Goal: Task Accomplishment & Management: Complete application form

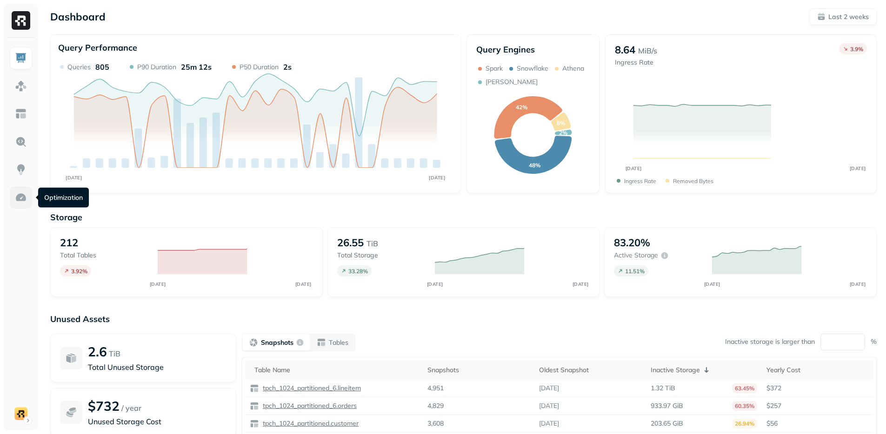
click at [27, 198] on link at bounding box center [21, 197] width 22 height 22
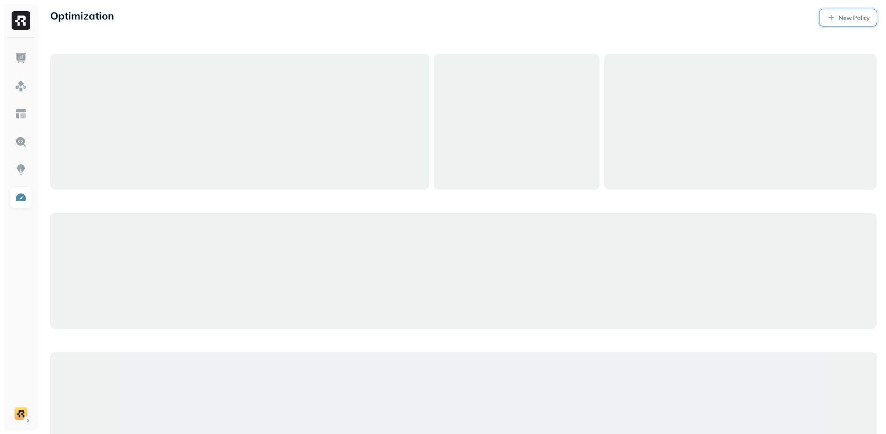
click at [836, 17] on link "New Policy" at bounding box center [847, 17] width 57 height 17
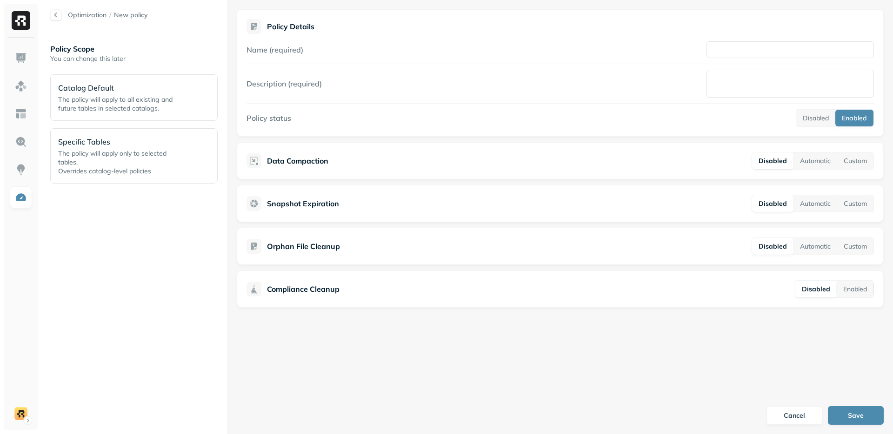
click at [455, 211] on div "Optimization / New policy Policy Scope You can change this later Catalog Defaul…" at bounding box center [467, 217] width 852 height 434
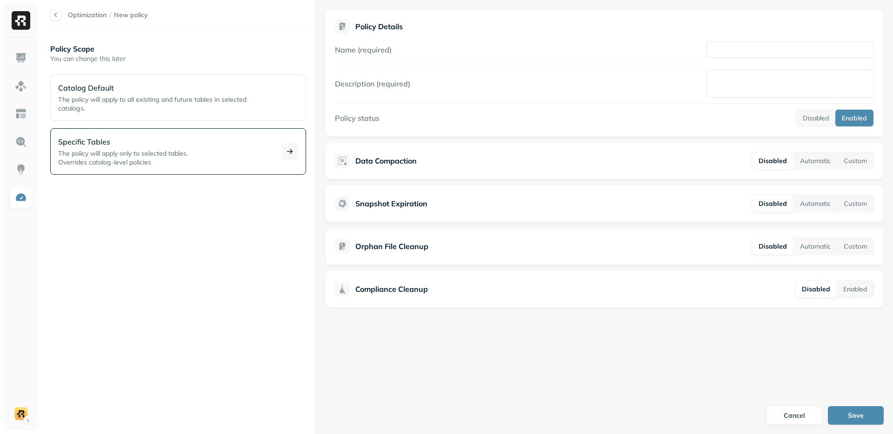
click at [140, 154] on span "The policy will apply only to selected tables." at bounding box center [123, 153] width 130 height 8
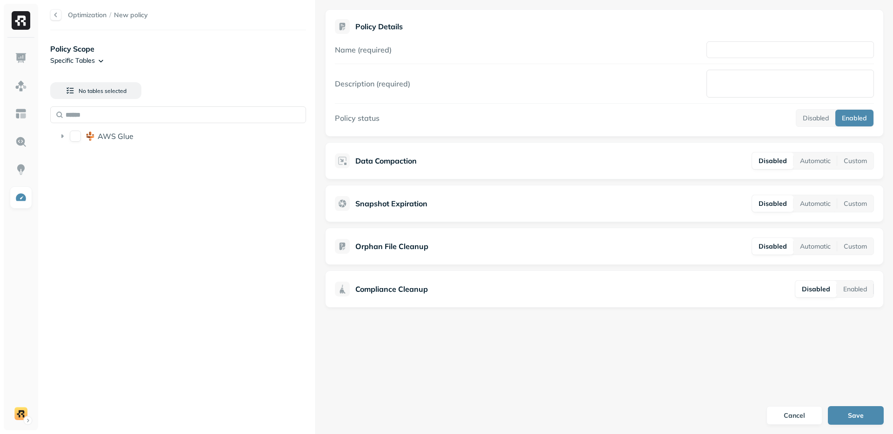
click at [140, 145] on li "AWS Glue" at bounding box center [178, 137] width 248 height 17
click at [137, 141] on div "AWS Glue" at bounding box center [178, 136] width 248 height 15
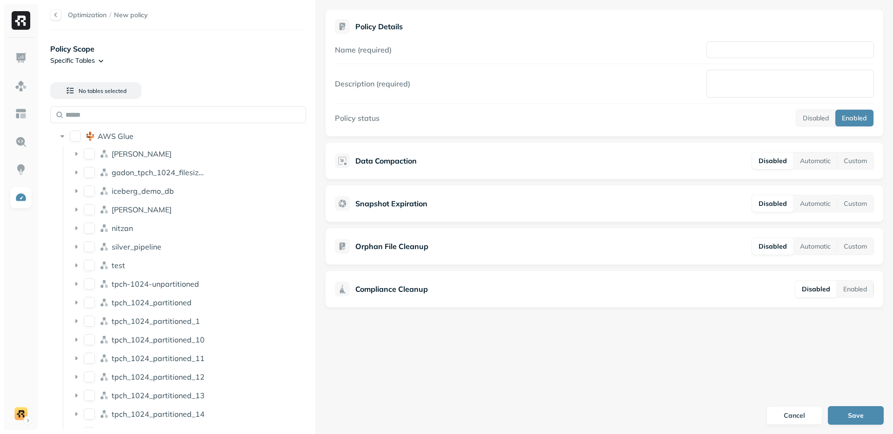
click at [471, 207] on div "Optimization / New policy Policy Scope Specific Tables No tables selected AWS G…" at bounding box center [467, 217] width 852 height 434
click at [100, 170] on icon at bounding box center [104, 172] width 9 height 9
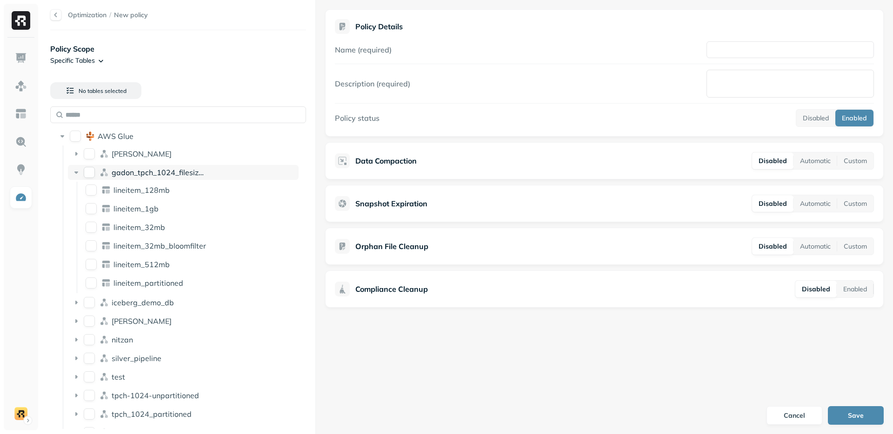
click at [168, 174] on span "gadon_tpch_1024_filesizes_test" at bounding box center [168, 172] width 112 height 9
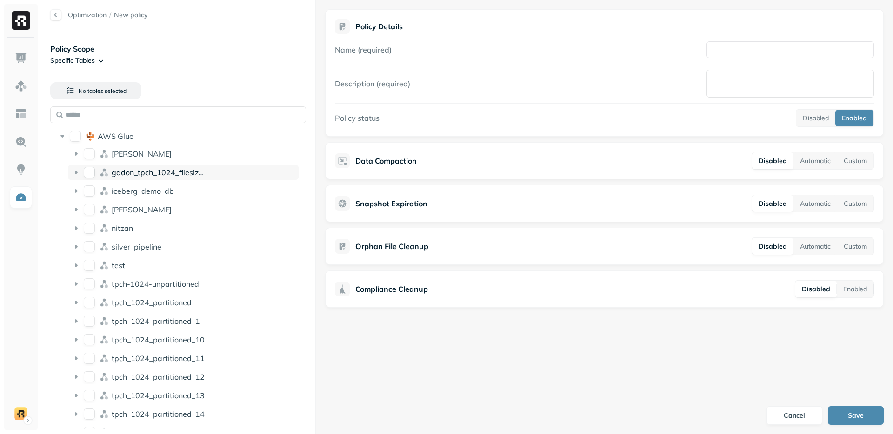
click at [168, 175] on span "gadon_tpch_1024_filesizes_test" at bounding box center [168, 172] width 112 height 9
click at [168, 174] on span "gadon_tpch_1024_filesizes_test" at bounding box center [168, 172] width 112 height 9
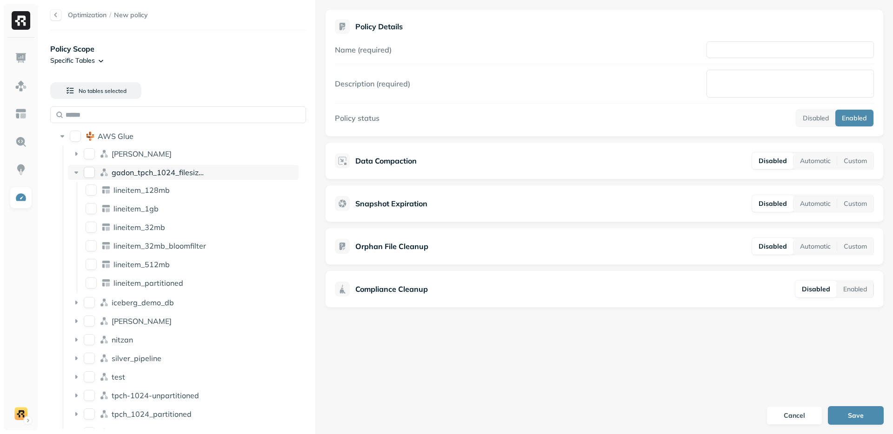
click at [186, 173] on span "gadon_tpch_1024_filesizes_test" at bounding box center [168, 172] width 112 height 9
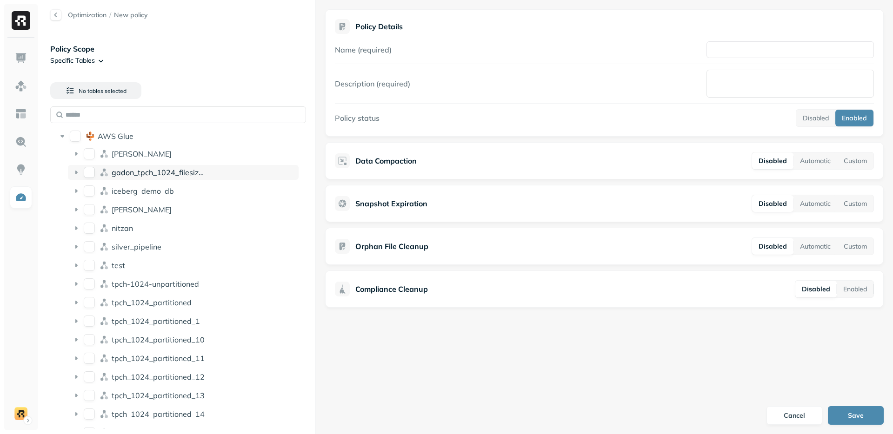
drag, startPoint x: 206, startPoint y: 172, endPoint x: 119, endPoint y: 171, distance: 87.4
click at [119, 171] on div "gadon_tpch_1024_filesizes_test" at bounding box center [203, 172] width 183 height 9
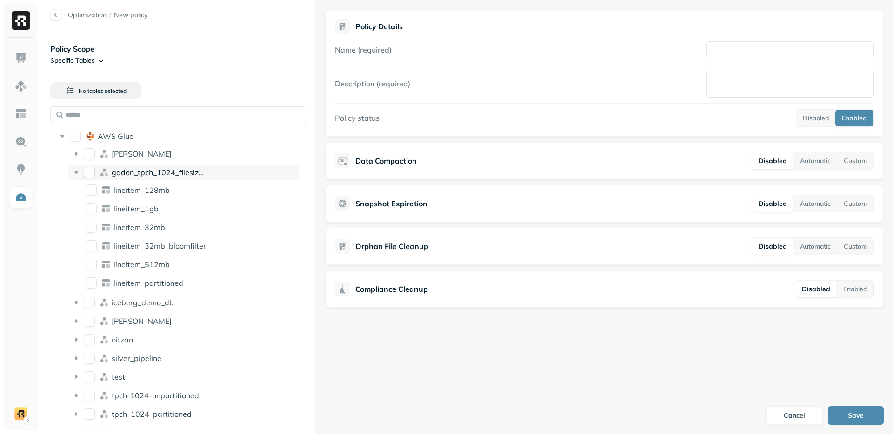
drag, startPoint x: 113, startPoint y: 173, endPoint x: 214, endPoint y: 178, distance: 101.5
click at [214, 178] on div "gadon_tpch_1024_filesizes_test" at bounding box center [183, 172] width 231 height 15
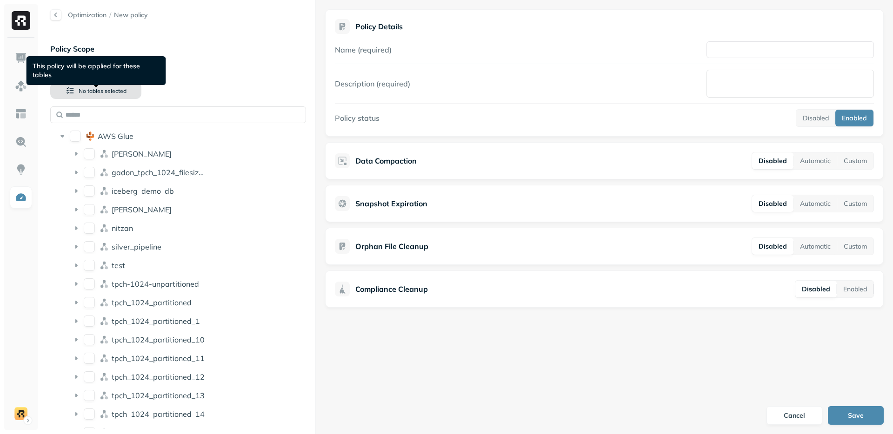
click at [95, 91] on span "No tables selected" at bounding box center [103, 90] width 48 height 7
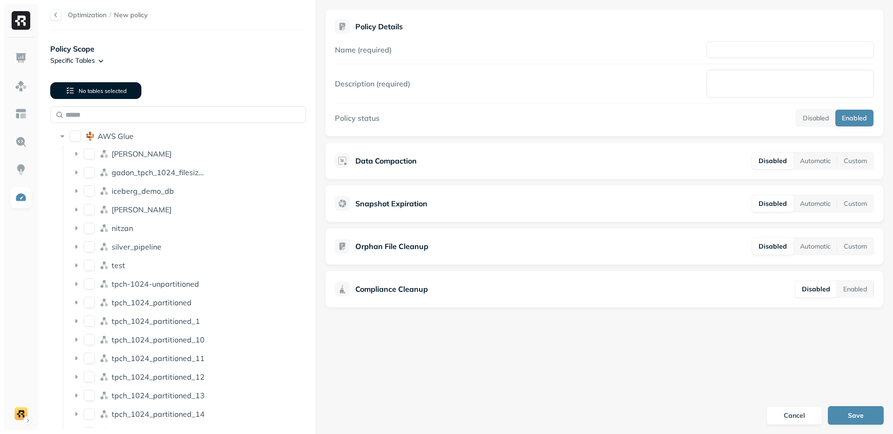
click at [95, 91] on span "No tables selected" at bounding box center [103, 90] width 48 height 7
click at [75, 91] on button "No tables selected" at bounding box center [95, 90] width 91 height 17
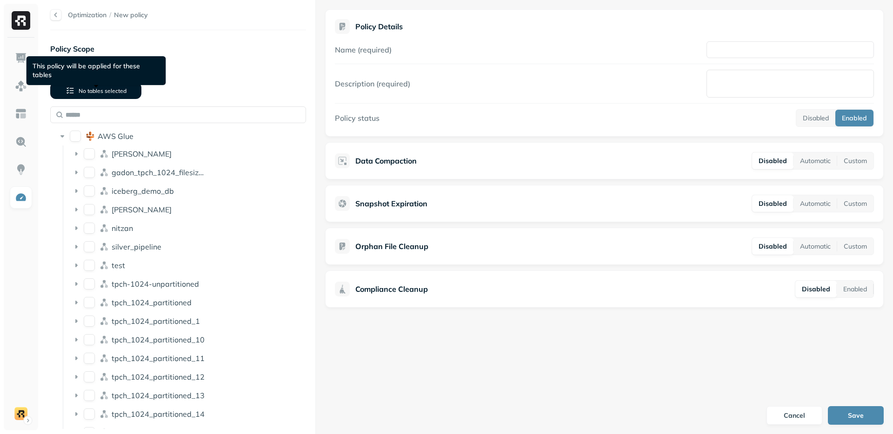
click at [79, 88] on span "No tables selected" at bounding box center [103, 90] width 48 height 7
click at [81, 95] on button "No tables selected" at bounding box center [95, 90] width 91 height 17
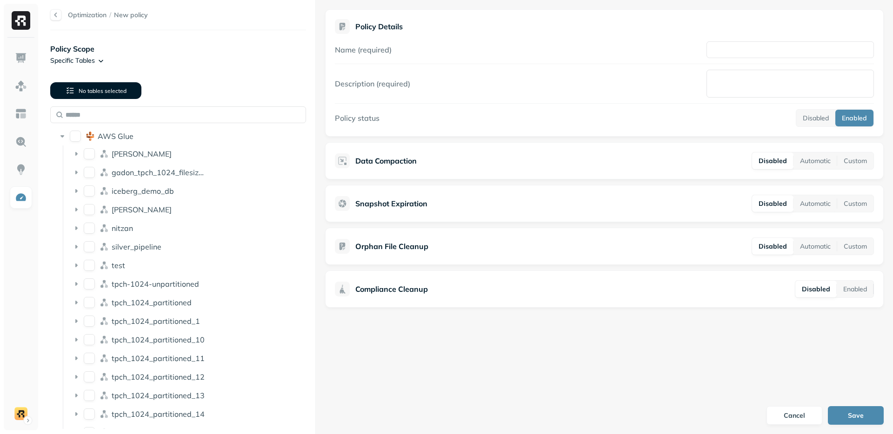
click at [81, 95] on button "No tables selected" at bounding box center [95, 90] width 91 height 17
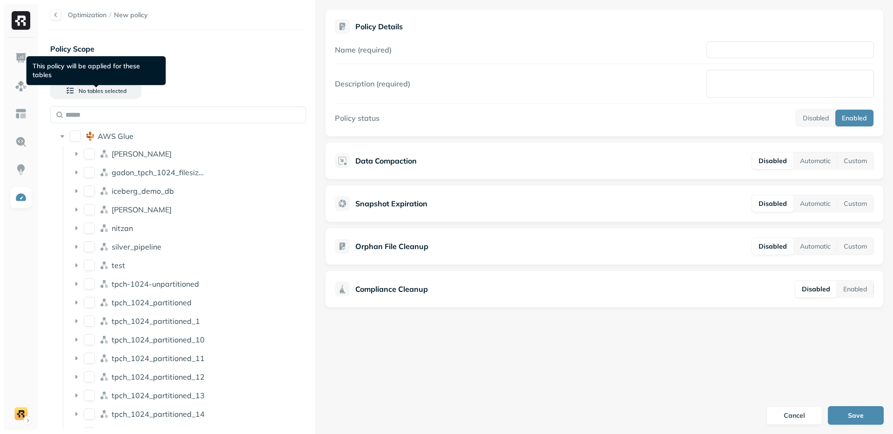
click at [483, 369] on form "Policy Details Name (required) Description (required) Policy status Disabled En…" at bounding box center [604, 217] width 577 height 434
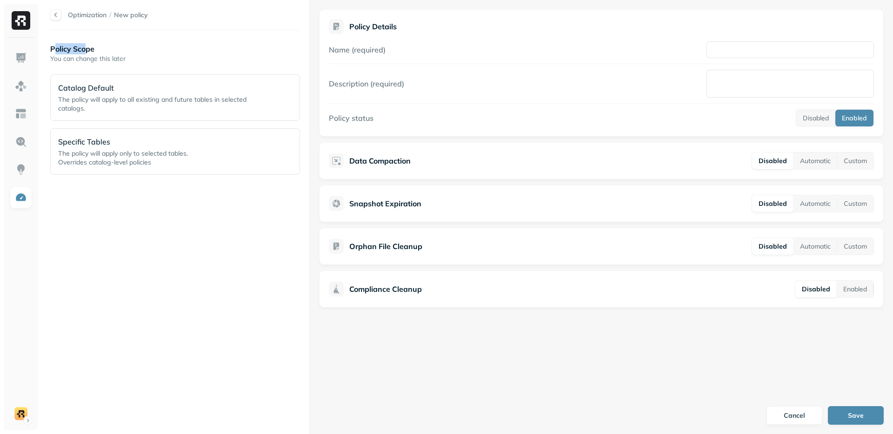
drag, startPoint x: 54, startPoint y: 51, endPoint x: 86, endPoint y: 50, distance: 32.1
click at [86, 50] on p "Policy Scope" at bounding box center [175, 48] width 250 height 11
drag, startPoint x: 80, startPoint y: 49, endPoint x: 59, endPoint y: 49, distance: 21.4
click at [59, 49] on p "Policy Scope" at bounding box center [175, 48] width 250 height 11
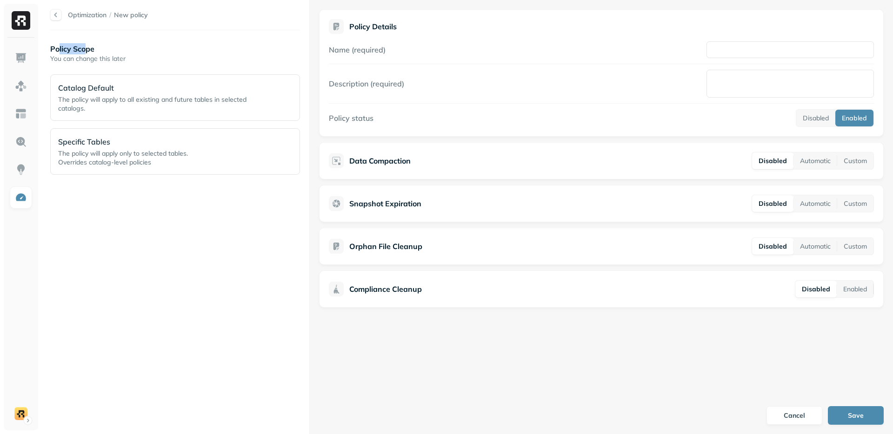
click at [59, 49] on p "Policy Scope" at bounding box center [175, 48] width 250 height 11
drag, startPoint x: 60, startPoint y: 58, endPoint x: 129, endPoint y: 59, distance: 68.4
click at [129, 59] on p "You can change this later" at bounding box center [175, 58] width 250 height 9
drag, startPoint x: 123, startPoint y: 59, endPoint x: 53, endPoint y: 57, distance: 69.8
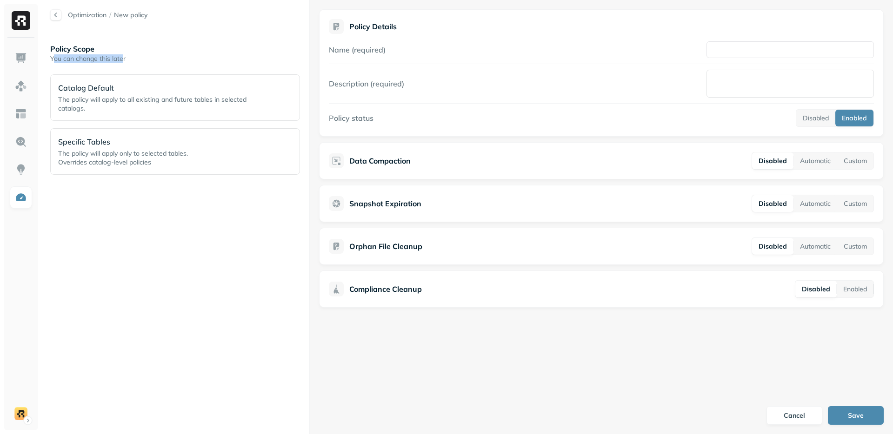
click at [53, 57] on p "You can change this later" at bounding box center [175, 58] width 250 height 9
drag, startPoint x: 53, startPoint y: 57, endPoint x: 60, endPoint y: 48, distance: 11.0
click at [53, 57] on p "You can change this later" at bounding box center [175, 58] width 250 height 9
drag, startPoint x: 60, startPoint y: 48, endPoint x: 101, endPoint y: 49, distance: 41.9
click at [101, 49] on p "Policy Scope" at bounding box center [175, 48] width 250 height 11
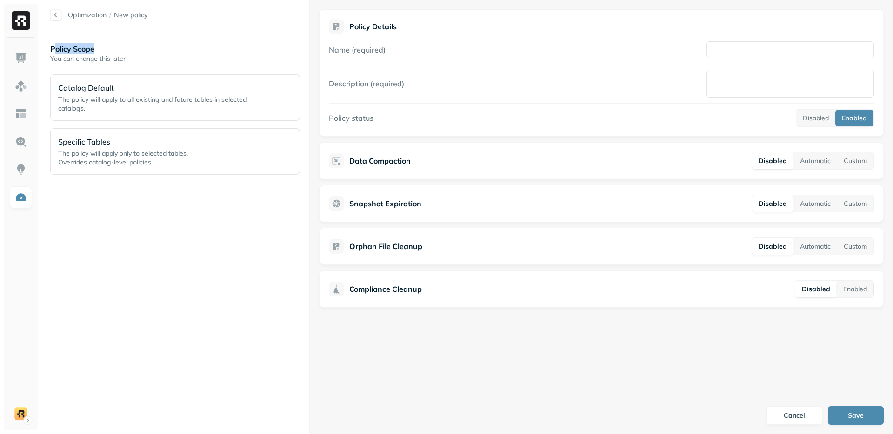
click at [101, 49] on p "Policy Scope" at bounding box center [175, 48] width 250 height 11
click at [166, 215] on div "Policy Scope You can change this later Catalog Default The policy will apply to…" at bounding box center [175, 233] width 250 height 386
click at [173, 215] on div "Policy Scope You can change this later Catalog Default The policy will apply to…" at bounding box center [175, 233] width 250 height 386
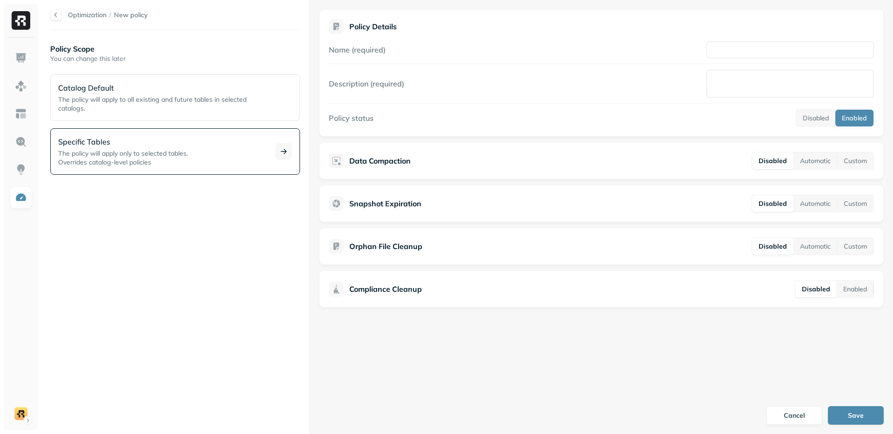
click at [93, 171] on div "Specific Tables The policy will apply only to selected tables. Overrides catalo…" at bounding box center [175, 151] width 250 height 47
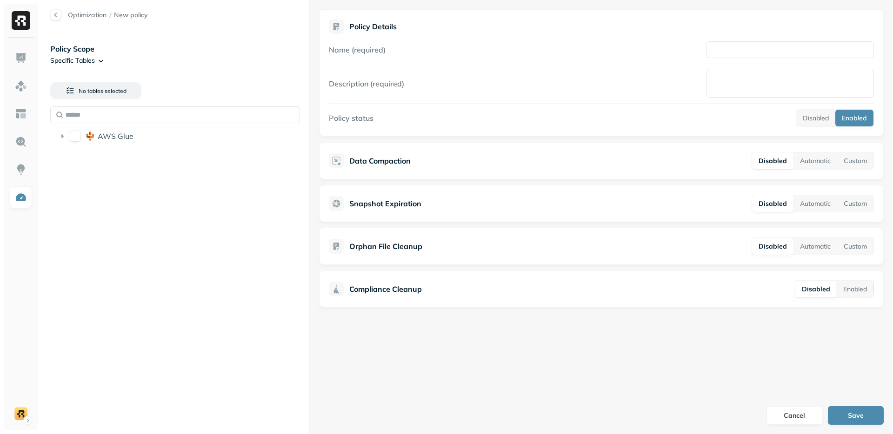
click at [93, 171] on div "Policy Scope Specific Tables No tables selected AWS Glue" at bounding box center [175, 233] width 250 height 386
click at [106, 95] on button "No tables selected" at bounding box center [95, 90] width 91 height 17
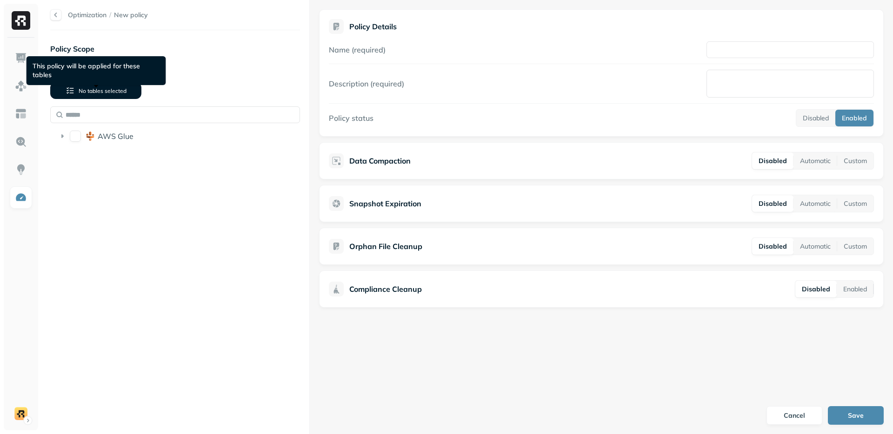
click at [106, 95] on button "No tables selected" at bounding box center [95, 90] width 91 height 17
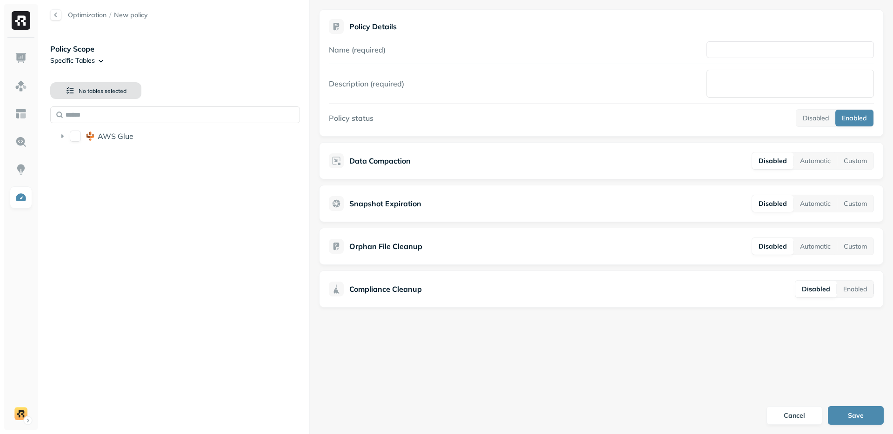
click at [106, 95] on button "No tables selected" at bounding box center [95, 90] width 91 height 17
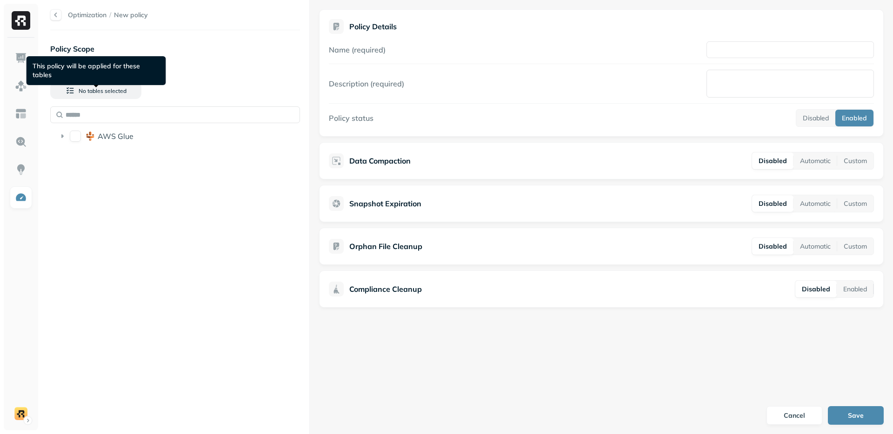
click at [213, 81] on div "No tables selected AWS Glue" at bounding box center [175, 112] width 250 height 74
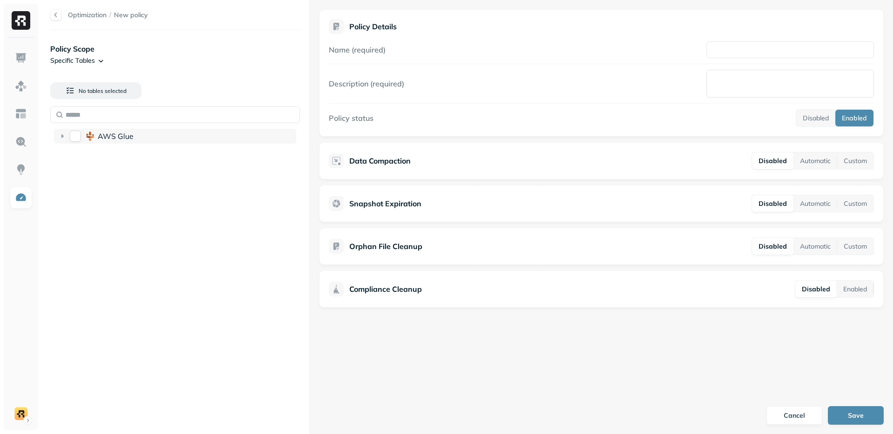
click at [76, 133] on button "AWS Glue" at bounding box center [75, 136] width 11 height 11
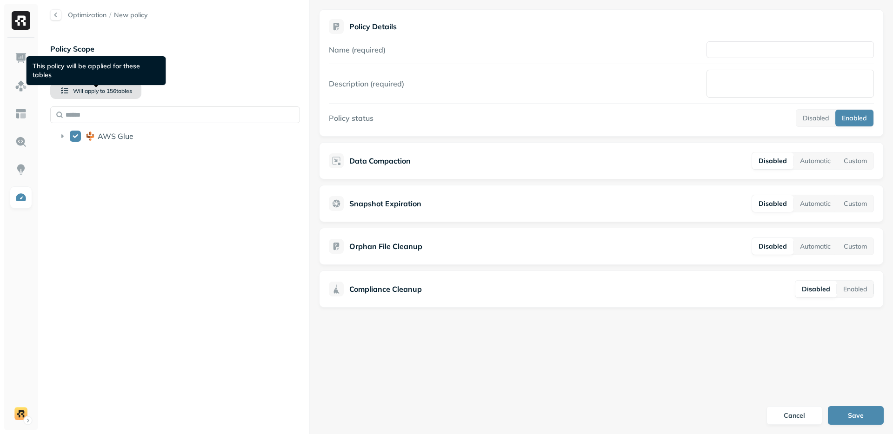
click at [88, 89] on span "Will apply to" at bounding box center [89, 90] width 32 height 7
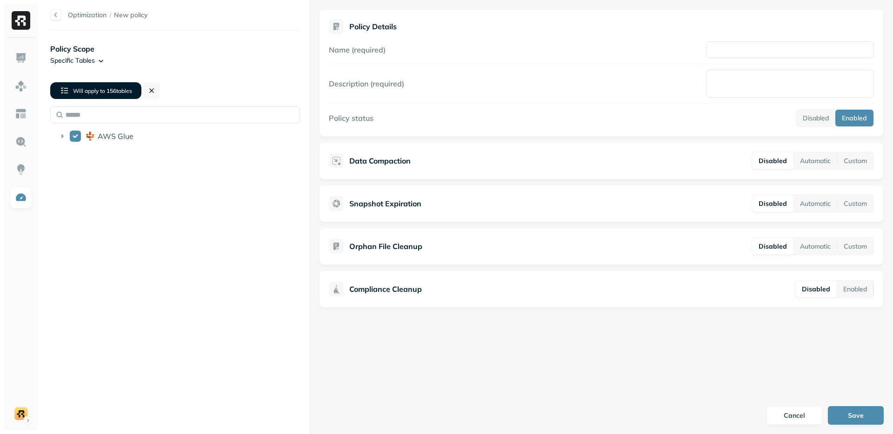
click at [88, 89] on span "Will apply to" at bounding box center [89, 90] width 32 height 7
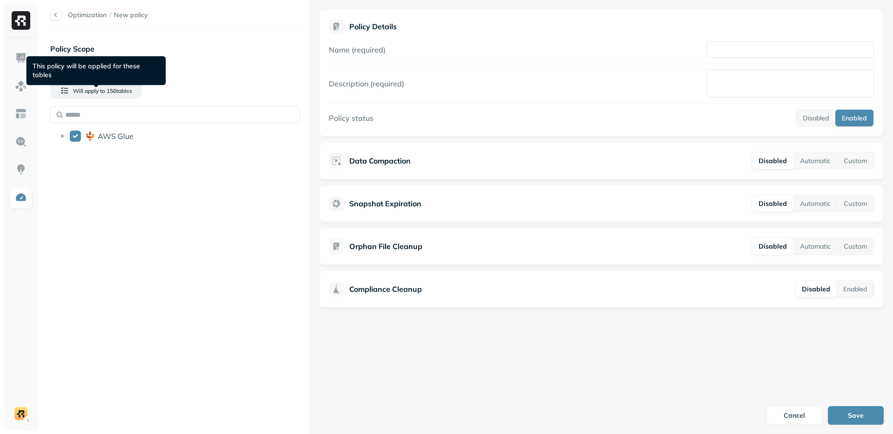
click at [269, 346] on div "Policy Scope Specific Tables Will apply to 156 table s AWS Glue" at bounding box center [175, 233] width 250 height 386
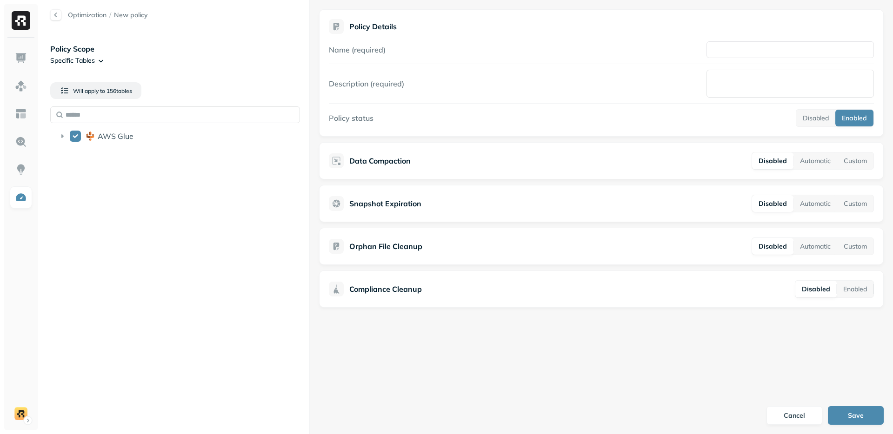
click at [236, 384] on div "Policy Scope Specific Tables Will apply to 156 table s AWS Glue" at bounding box center [175, 233] width 250 height 386
click at [207, 253] on div "Policy Scope Specific Tables Will apply to 156 table s AWS Glue" at bounding box center [175, 233] width 250 height 386
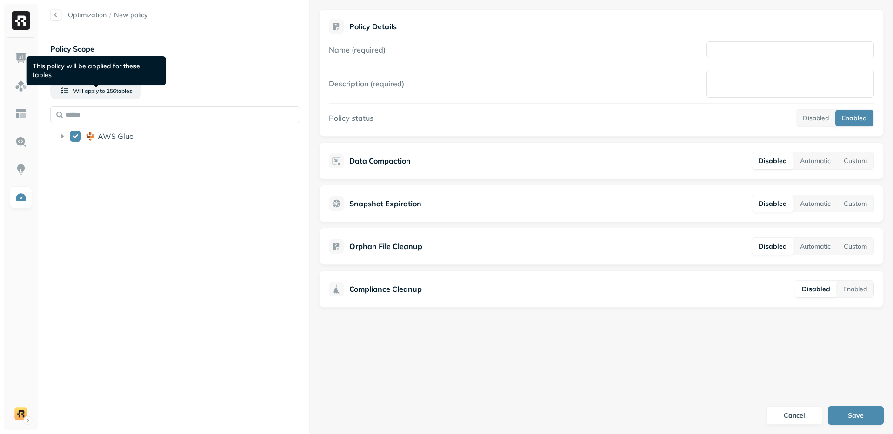
click at [189, 73] on div "Policy Scope Specific Tables Will apply to 156 table s AWS Glue" at bounding box center [175, 233] width 250 height 386
click at [252, 78] on div "Will apply to 156 table s AWS Glue" at bounding box center [175, 112] width 250 height 74
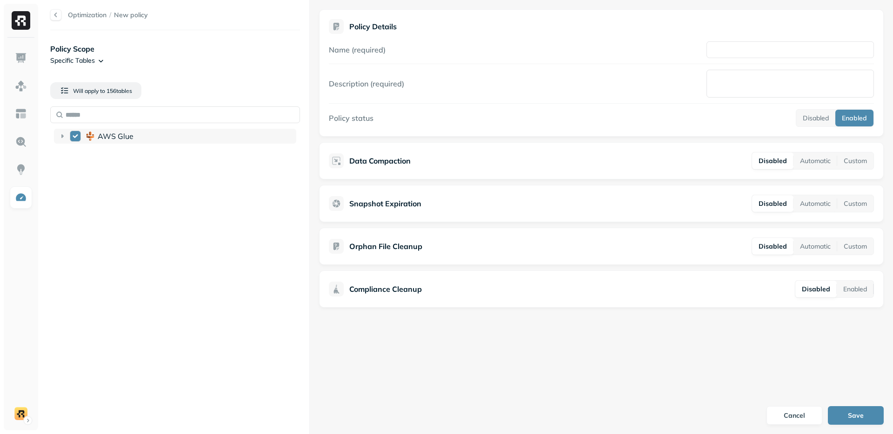
click at [80, 132] on button "AWS Glue" at bounding box center [75, 136] width 11 height 11
click at [77, 135] on button "AWS Glue" at bounding box center [75, 136] width 11 height 11
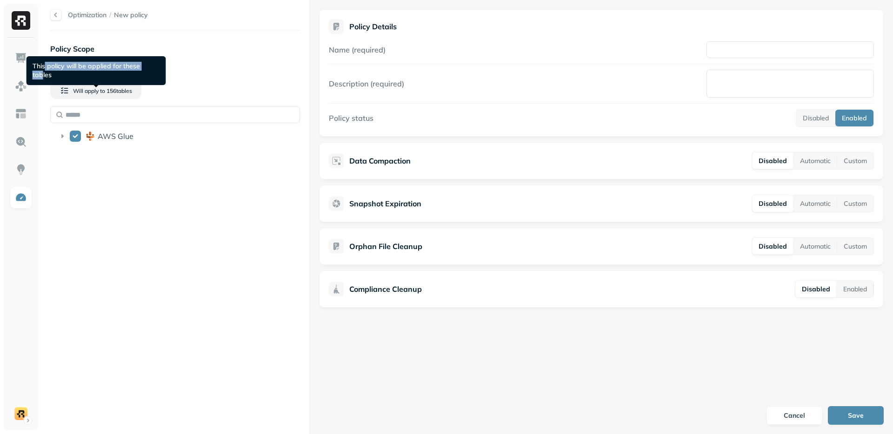
drag, startPoint x: 45, startPoint y: 68, endPoint x: 150, endPoint y: 63, distance: 104.8
click at [150, 63] on div "This policy will be applied for these tables This policy will be applied for th…" at bounding box center [97, 70] width 140 height 29
click at [123, 89] on span "156 table s" at bounding box center [118, 90] width 27 height 7
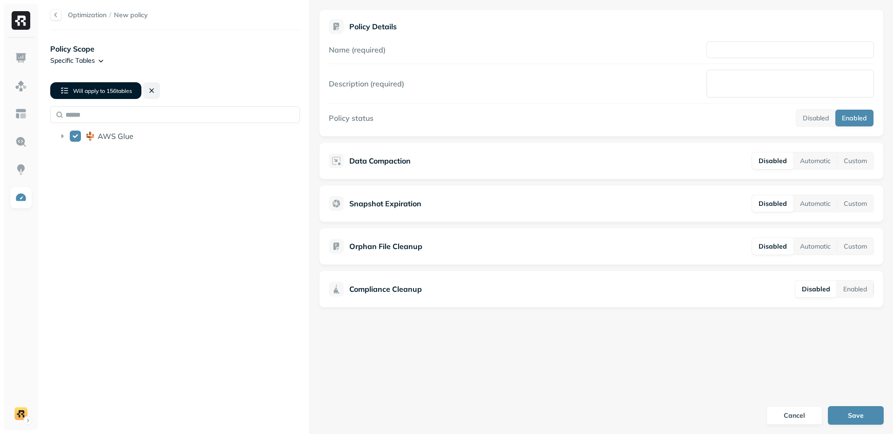
click at [154, 90] on button at bounding box center [151, 90] width 17 height 17
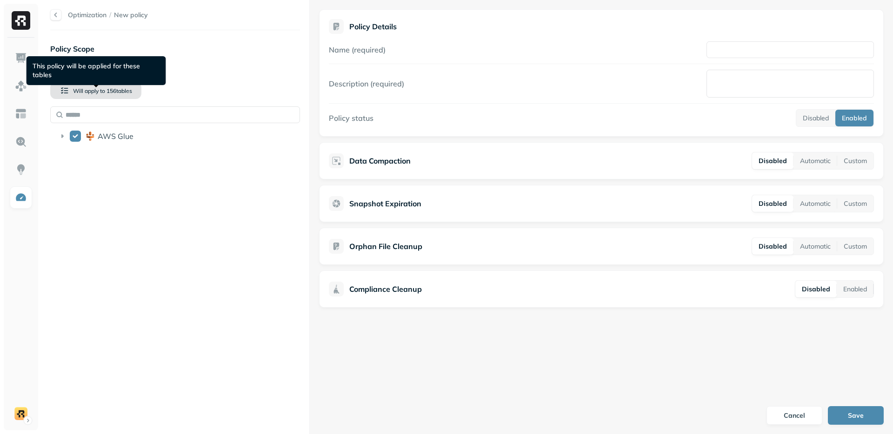
click at [114, 91] on span "156 table s" at bounding box center [118, 90] width 27 height 7
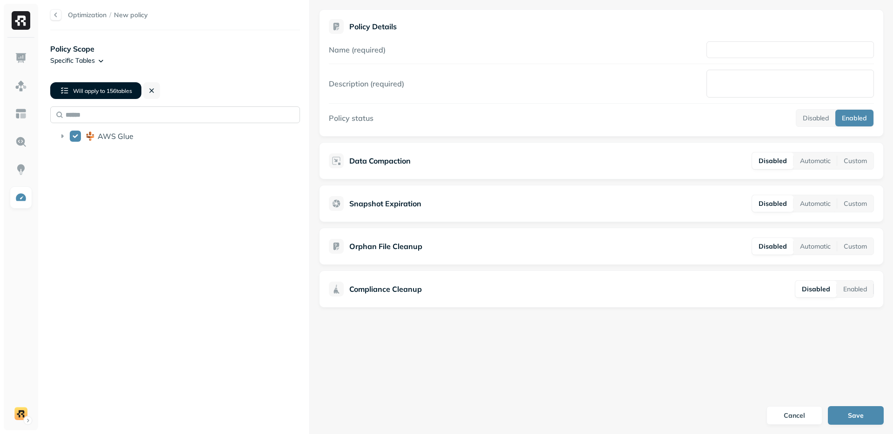
click at [199, 109] on input "text" at bounding box center [175, 114] width 250 height 17
click at [162, 86] on div "Will apply to 156 table s AWS Glue" at bounding box center [175, 112] width 250 height 74
click at [145, 91] on button at bounding box center [151, 90] width 17 height 17
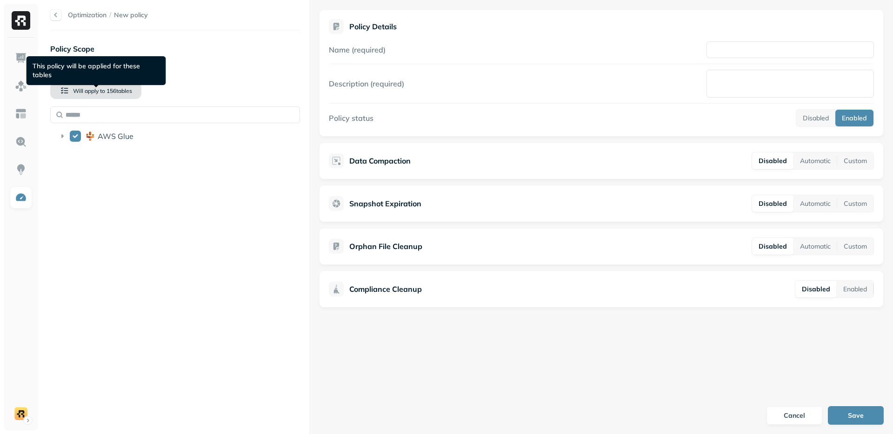
click at [112, 93] on span "156 table s" at bounding box center [118, 90] width 27 height 7
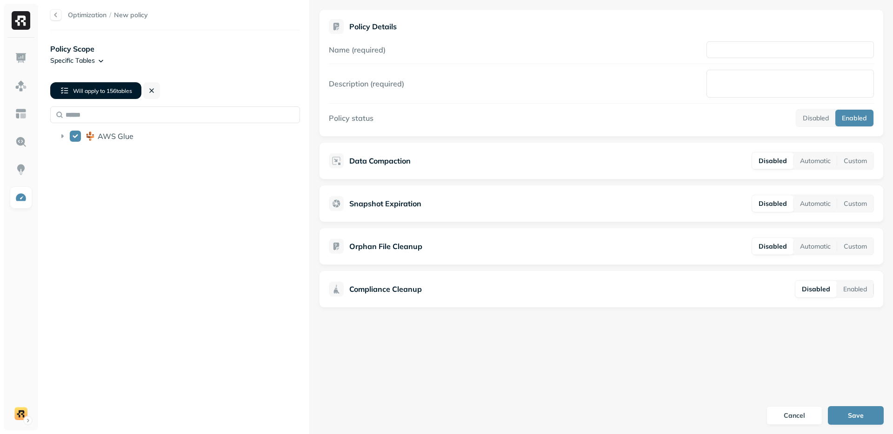
click at [112, 93] on span "156 table s" at bounding box center [118, 90] width 27 height 7
click at [60, 136] on icon at bounding box center [62, 136] width 9 height 9
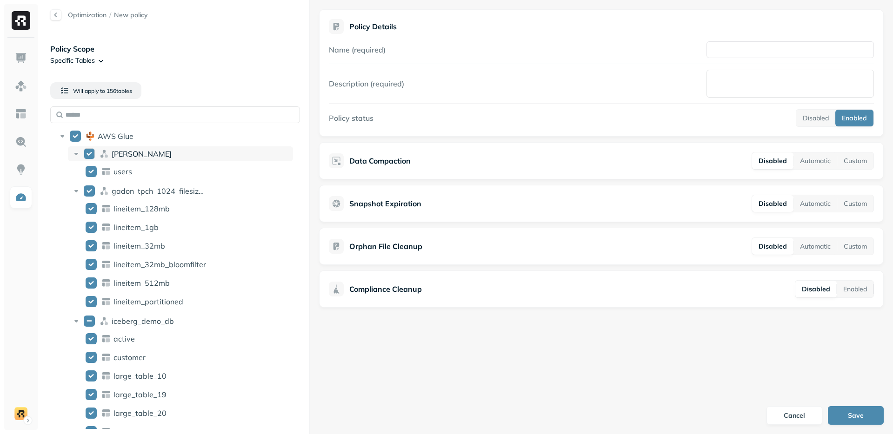
click at [99, 155] on div "[PERSON_NAME]" at bounding box center [180, 153] width 225 height 15
click at [95, 154] on div "[PERSON_NAME]" at bounding box center [180, 153] width 225 height 15
click at [85, 153] on button "dean" at bounding box center [89, 153] width 11 height 11
click at [91, 86] on button "Will apply to 155 table s" at bounding box center [95, 90] width 91 height 17
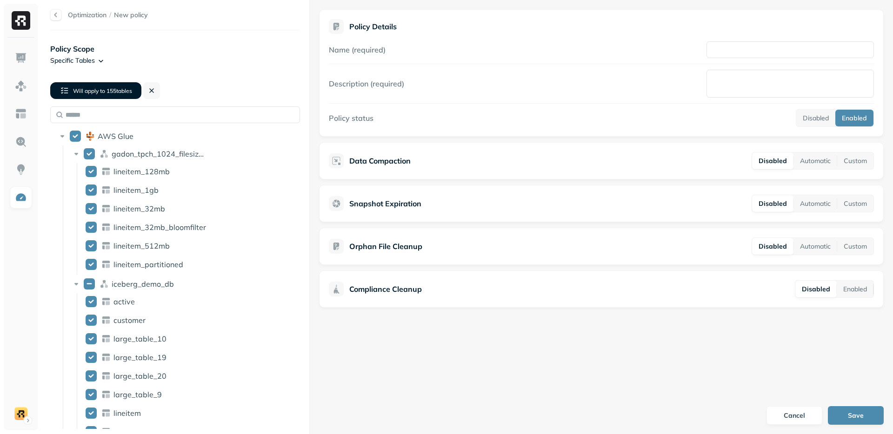
click at [91, 86] on button "Will apply to 155 table s" at bounding box center [95, 90] width 91 height 17
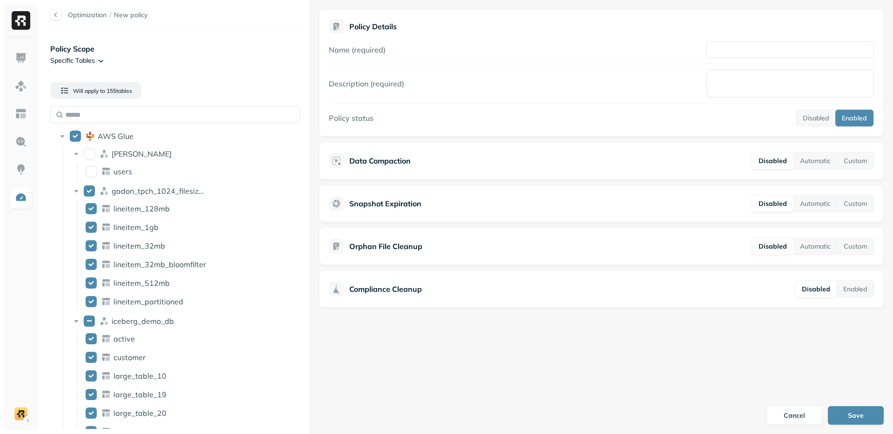
click at [266, 78] on div "Will apply to 155 table s AWS Glue [PERSON_NAME] users gadon_tpch_1024_filesize…" at bounding box center [175, 252] width 250 height 354
click at [261, 85] on div "Will apply to 155 table s AWS Glue [PERSON_NAME] users gadon_tpch_1024_filesize…" at bounding box center [175, 252] width 250 height 354
click at [257, 81] on div "Will apply to 155 table s AWS Glue [PERSON_NAME] users gadon_tpch_1024_filesize…" at bounding box center [175, 252] width 250 height 354
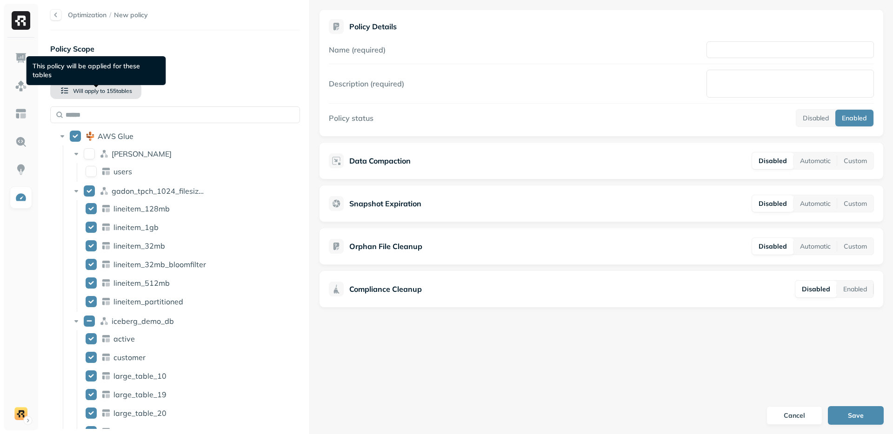
click at [125, 89] on span "155 table s" at bounding box center [118, 90] width 27 height 7
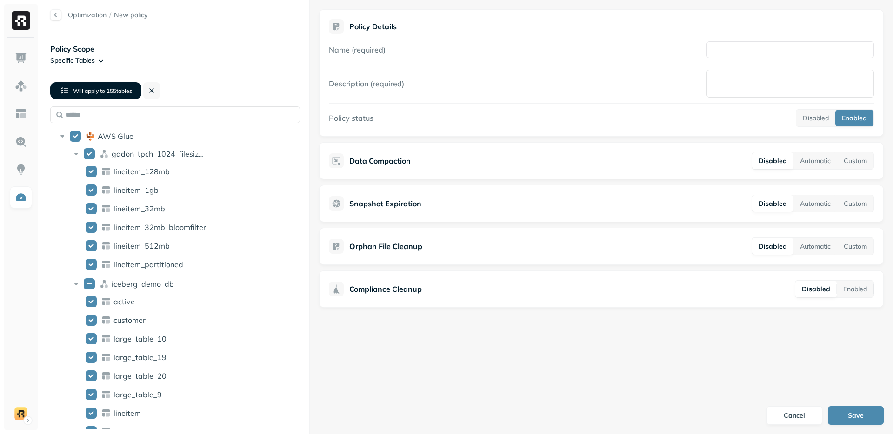
click at [106, 94] on button "Will apply to 155 table s" at bounding box center [95, 90] width 91 height 17
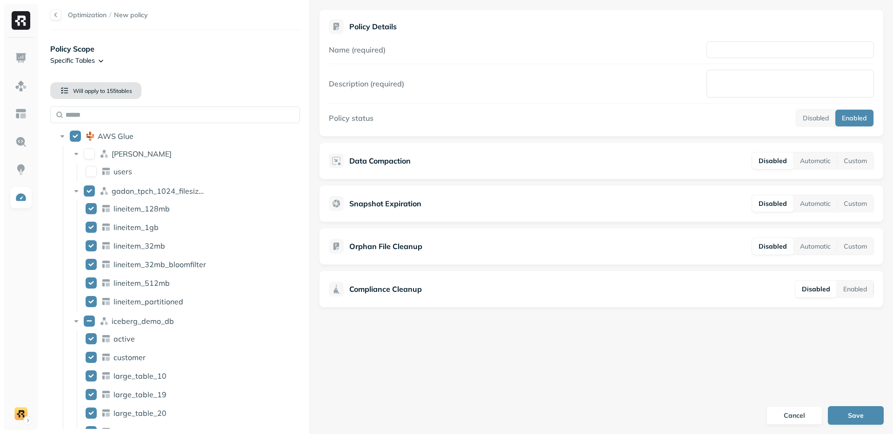
click at [106, 94] on button "Will apply to 155 table s" at bounding box center [95, 90] width 91 height 17
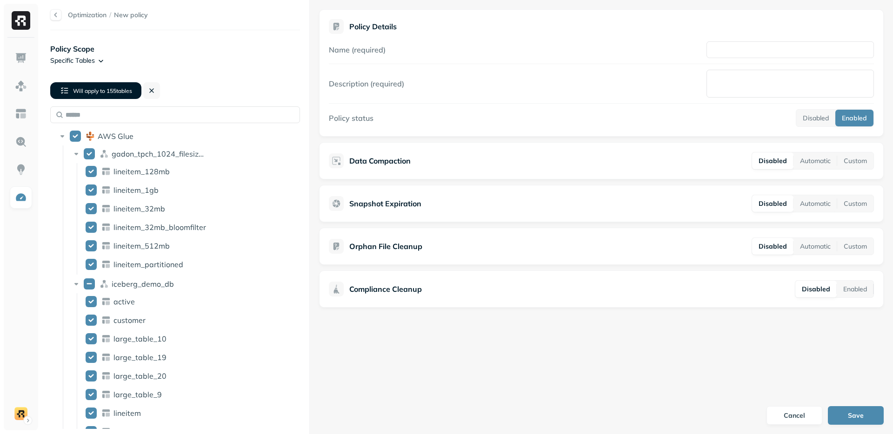
click at [106, 94] on button "Will apply to 155 table s" at bounding box center [95, 90] width 91 height 17
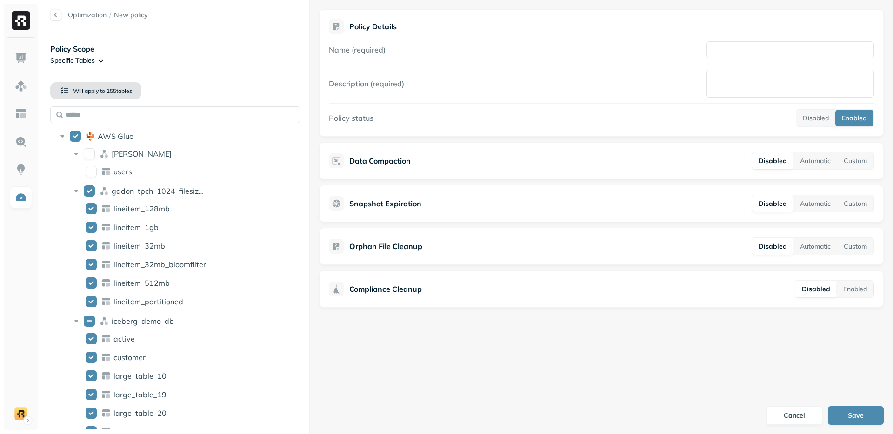
click at [106, 94] on button "Will apply to 155 table s" at bounding box center [95, 90] width 91 height 17
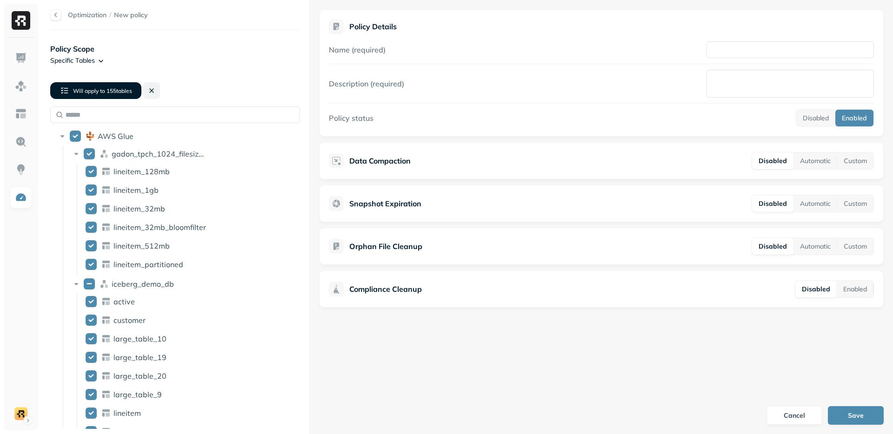
click at [151, 94] on button at bounding box center [151, 90] width 17 height 17
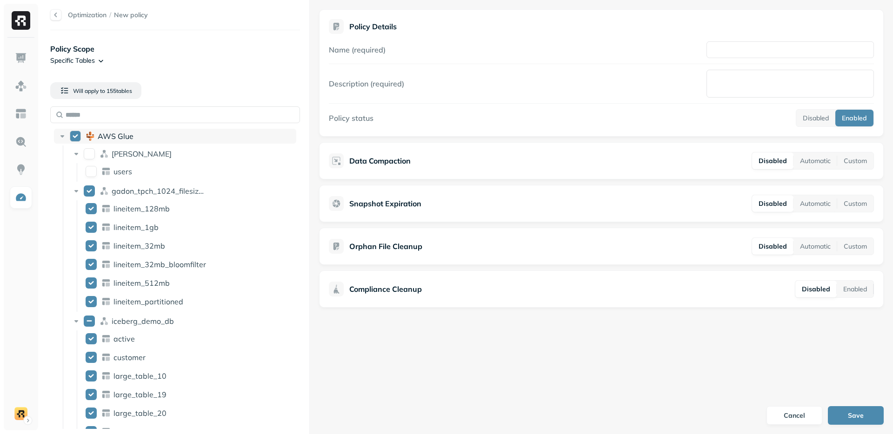
click at [74, 133] on button "AWS Glue" at bounding box center [75, 136] width 11 height 11
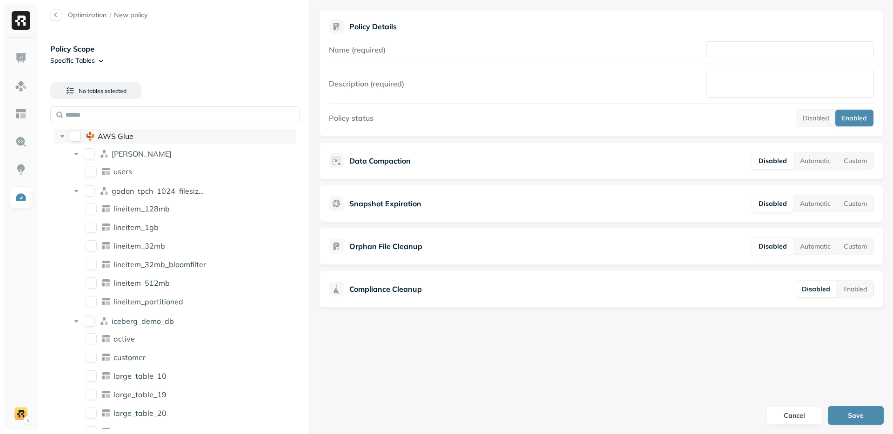
click at [74, 133] on button "AWS Glue" at bounding box center [75, 136] width 11 height 11
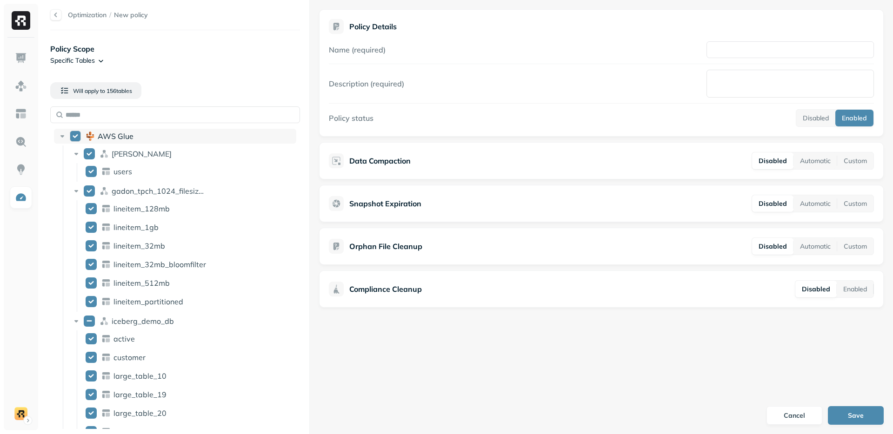
click at [74, 133] on button "AWS Glue" at bounding box center [75, 136] width 11 height 11
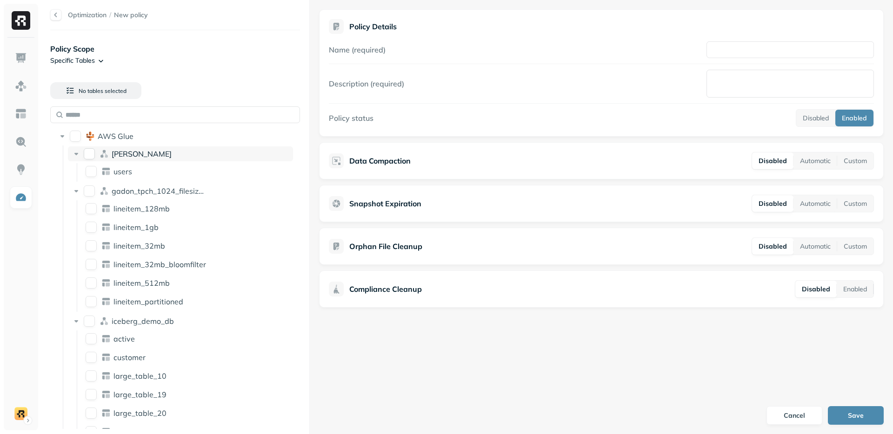
click at [76, 150] on icon at bounding box center [76, 153] width 9 height 9
click at [86, 149] on button "dean" at bounding box center [89, 153] width 11 height 11
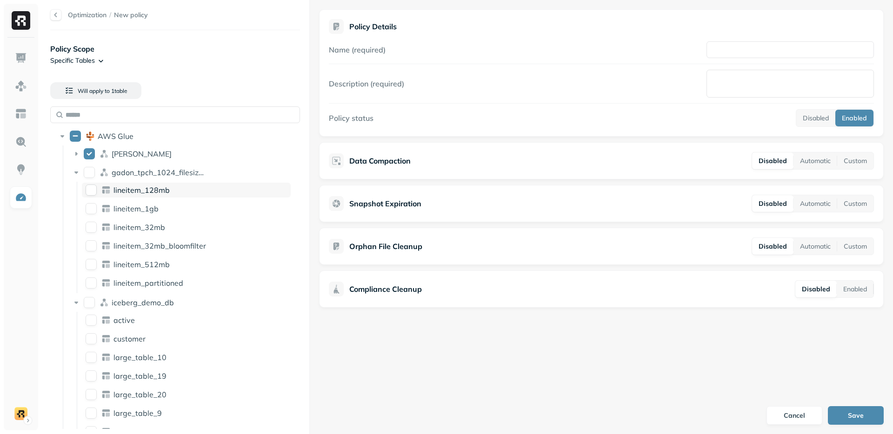
click at [93, 194] on button "lineitem_128mb" at bounding box center [91, 190] width 11 height 11
click at [100, 242] on div "lineitem_32mb_bloomfilter" at bounding box center [186, 246] width 209 height 15
click at [122, 96] on button "Will apply to 3 table s" at bounding box center [95, 90] width 91 height 17
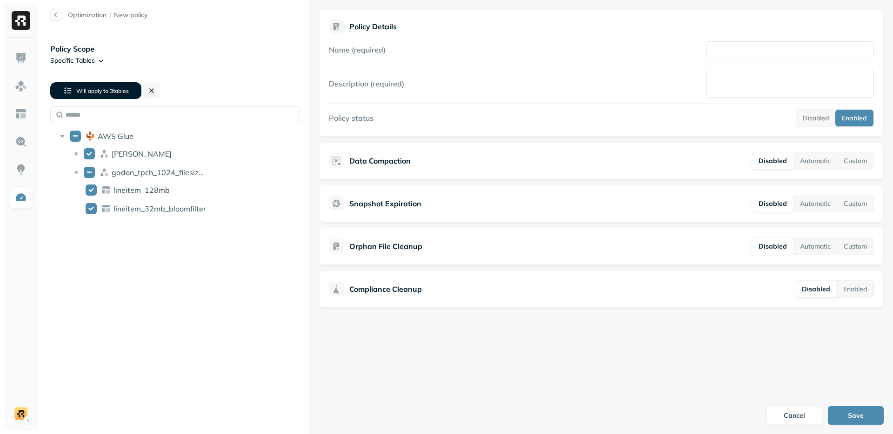
click at [116, 92] on span "3 table s" at bounding box center [118, 90] width 20 height 7
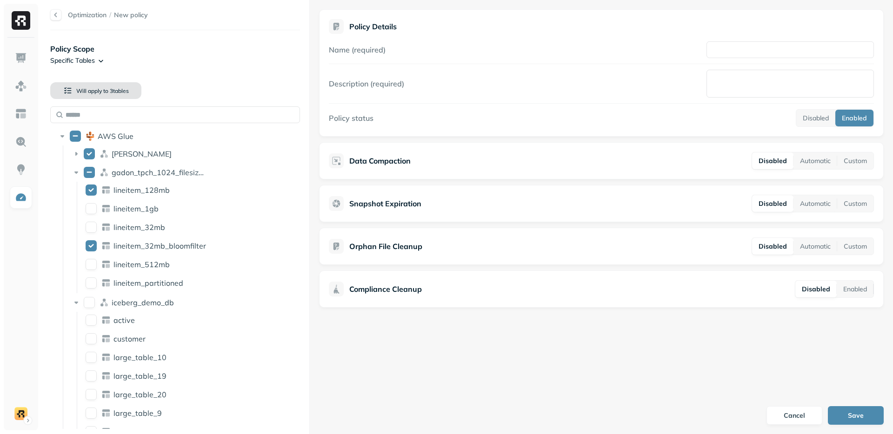
click at [116, 92] on span "3 table s" at bounding box center [118, 90] width 20 height 7
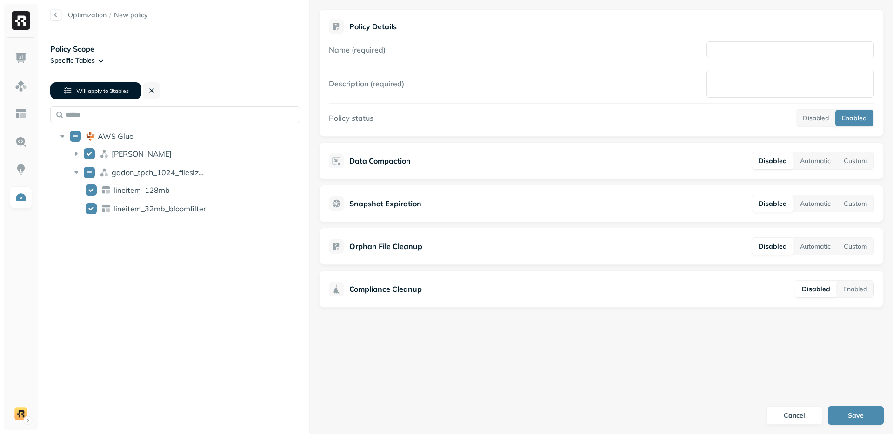
click at [116, 92] on span "3 table s" at bounding box center [118, 90] width 20 height 7
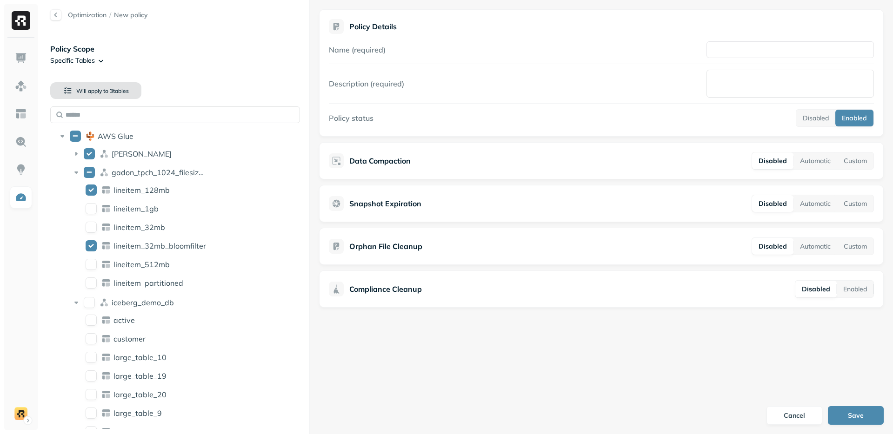
click at [116, 92] on span "3 table s" at bounding box center [118, 90] width 20 height 7
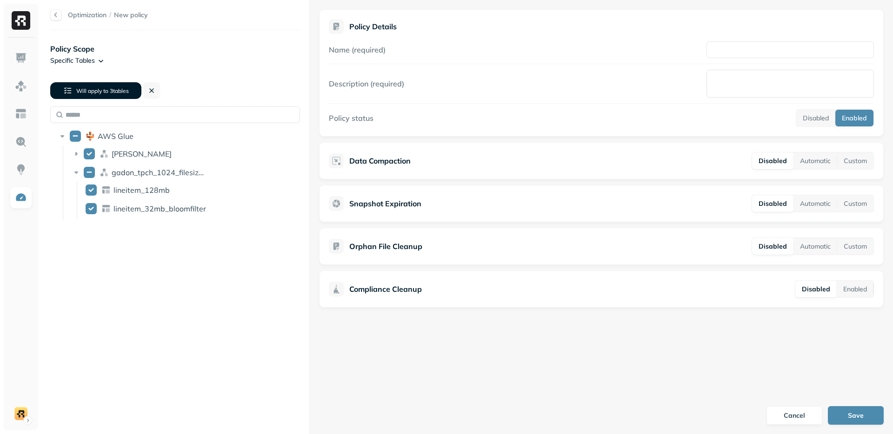
click at [116, 92] on span "3 table s" at bounding box center [118, 90] width 20 height 7
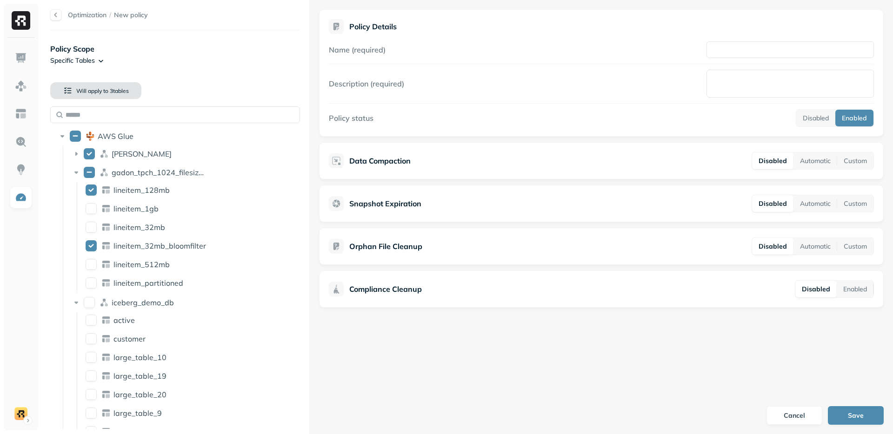
click at [116, 92] on span "3 table s" at bounding box center [118, 90] width 20 height 7
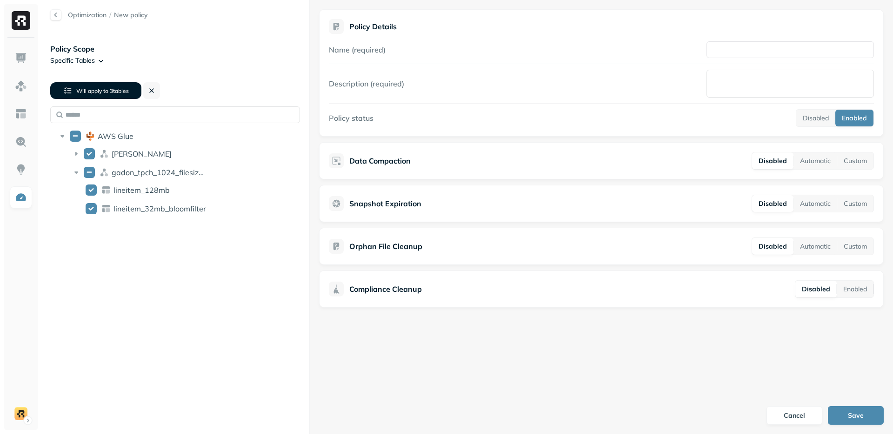
click at [116, 92] on span "3 table s" at bounding box center [118, 90] width 20 height 7
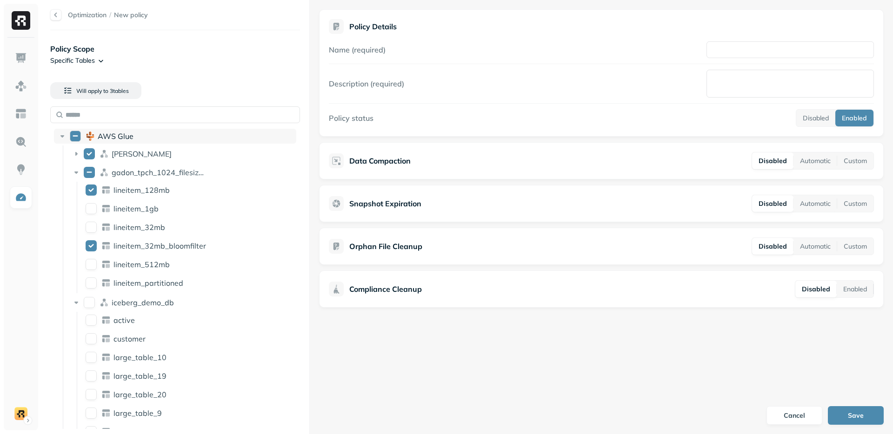
click at [76, 138] on button "AWS Glue" at bounding box center [75, 136] width 11 height 11
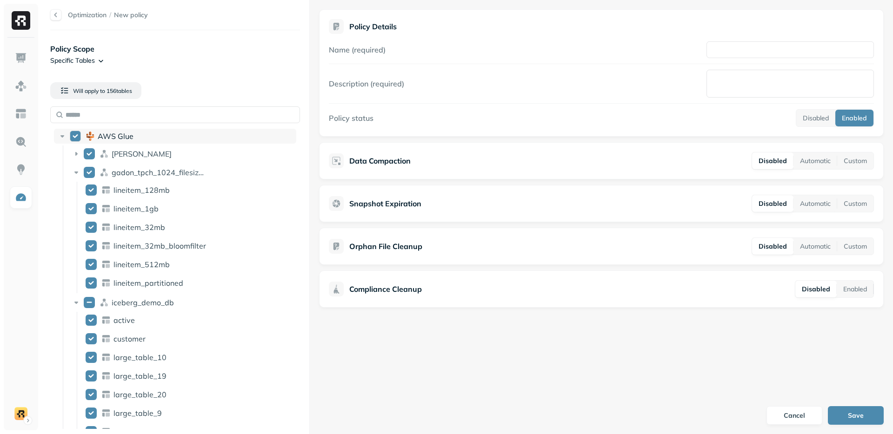
click at [76, 138] on button "AWS Glue" at bounding box center [75, 136] width 11 height 11
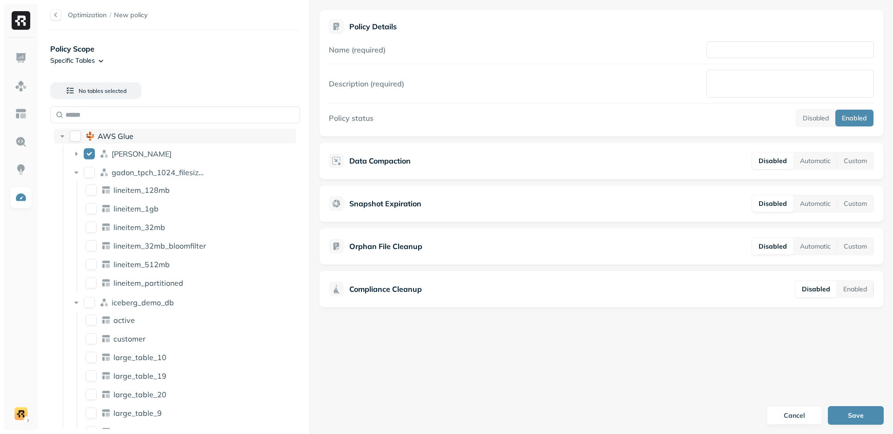
click at [76, 138] on button "AWS Glue" at bounding box center [75, 136] width 11 height 11
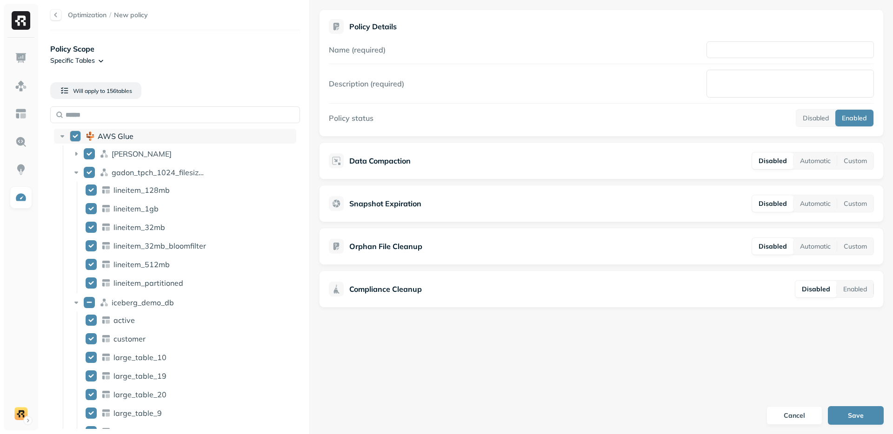
click at [76, 138] on button "AWS Glue" at bounding box center [75, 136] width 11 height 11
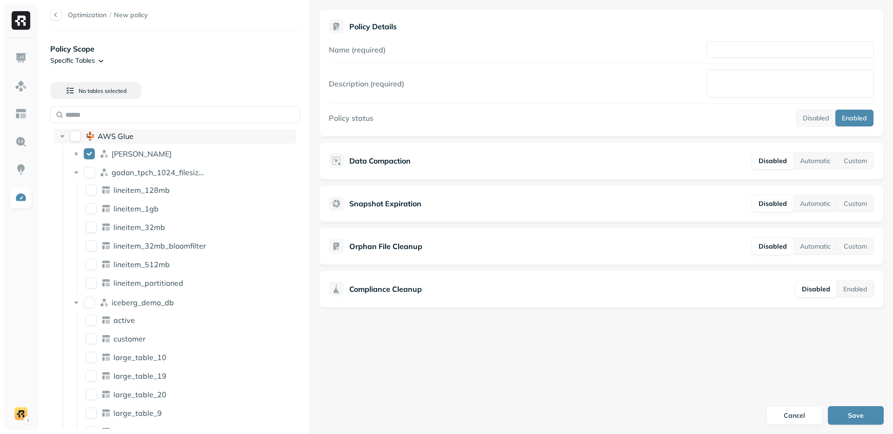
click at [76, 138] on button "AWS Glue" at bounding box center [75, 136] width 11 height 11
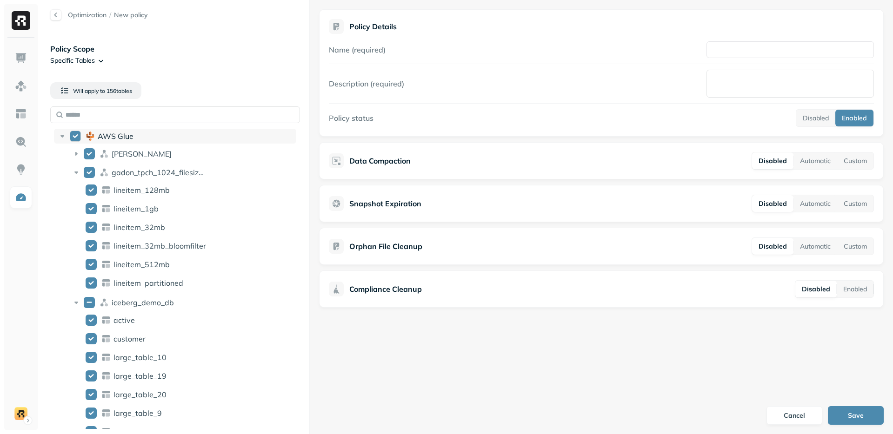
click at [76, 138] on button "AWS Glue" at bounding box center [75, 136] width 11 height 11
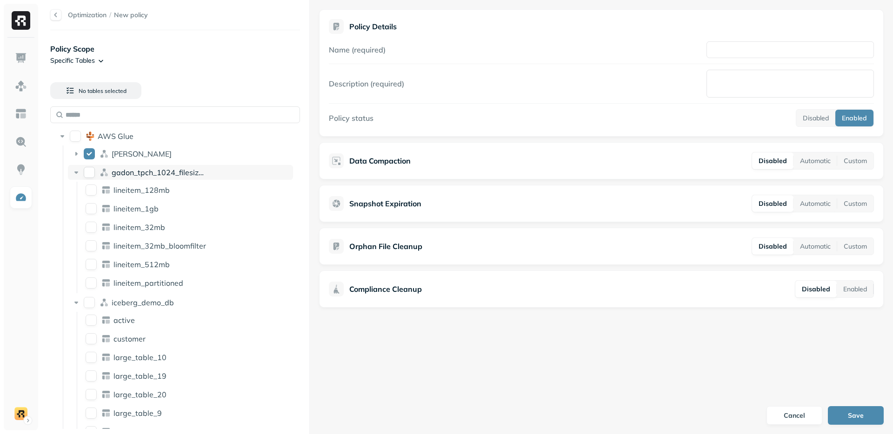
click at [89, 177] on button "gadon_tpch_1024_filesizes_test" at bounding box center [89, 172] width 11 height 11
click at [93, 197] on div "lineitem_128mb" at bounding box center [186, 190] width 209 height 15
click at [79, 156] on icon at bounding box center [76, 153] width 9 height 9
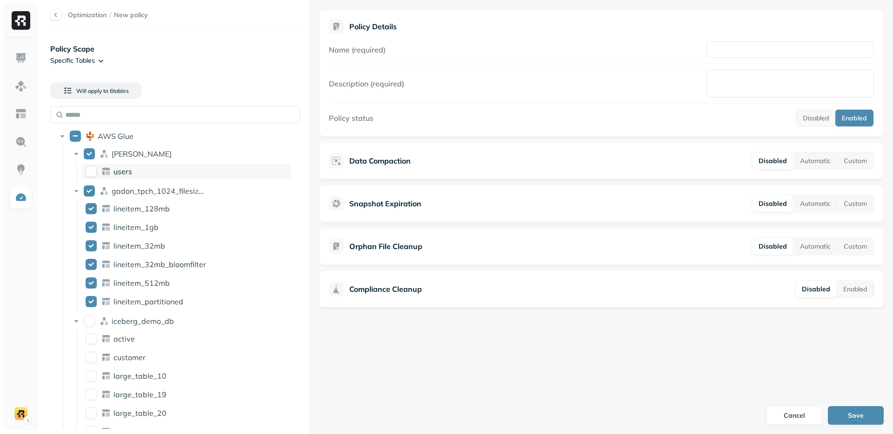
click at [89, 173] on button "users" at bounding box center [91, 171] width 11 height 11
click at [86, 153] on button "dean" at bounding box center [89, 153] width 11 height 11
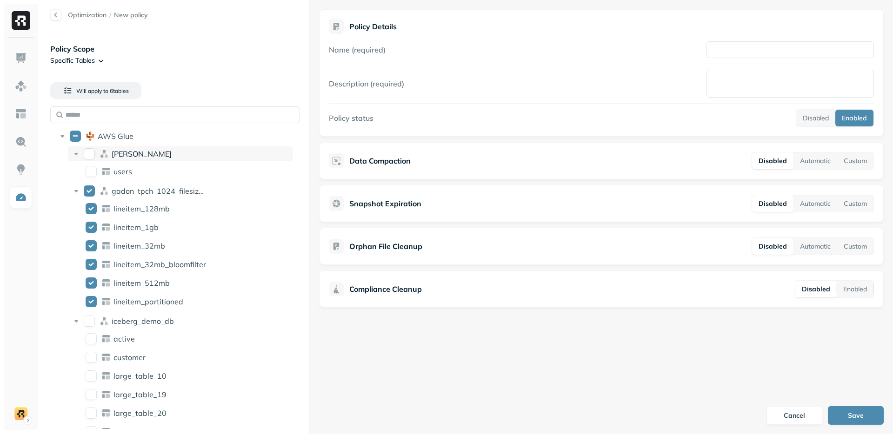
click at [86, 153] on button "dean" at bounding box center [89, 153] width 11 height 11
click at [67, 135] on icon at bounding box center [62, 136] width 9 height 9
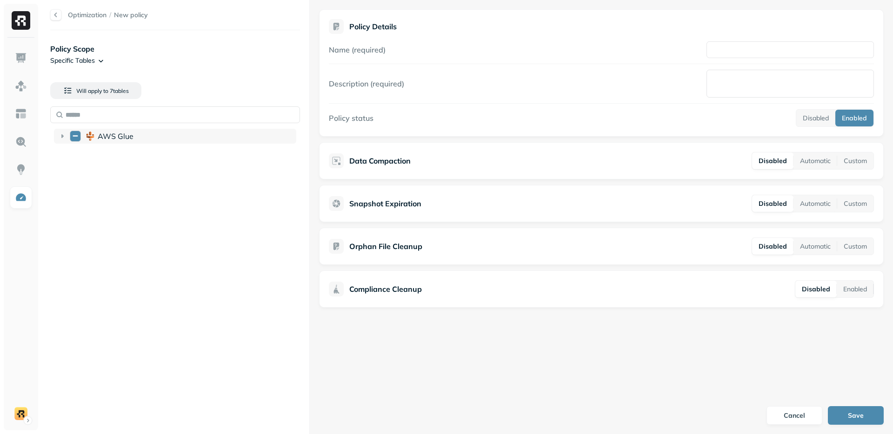
click at [64, 137] on icon at bounding box center [62, 136] width 9 height 9
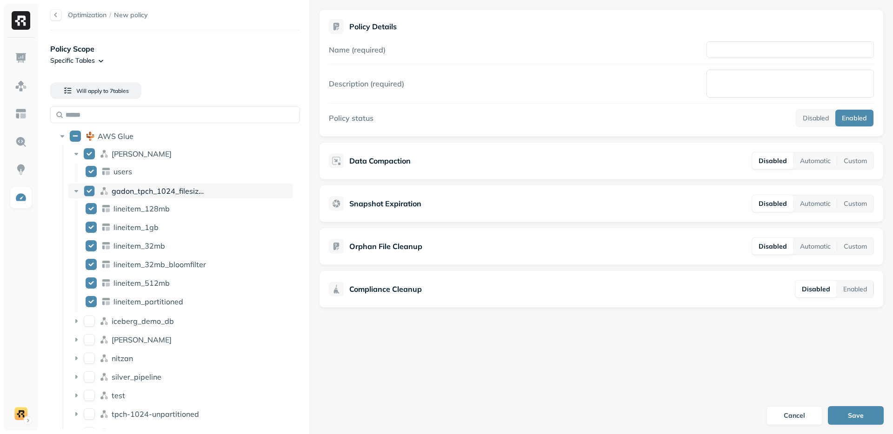
drag, startPoint x: 73, startPoint y: 153, endPoint x: 77, endPoint y: 166, distance: 12.7
click at [73, 153] on icon at bounding box center [76, 153] width 9 height 9
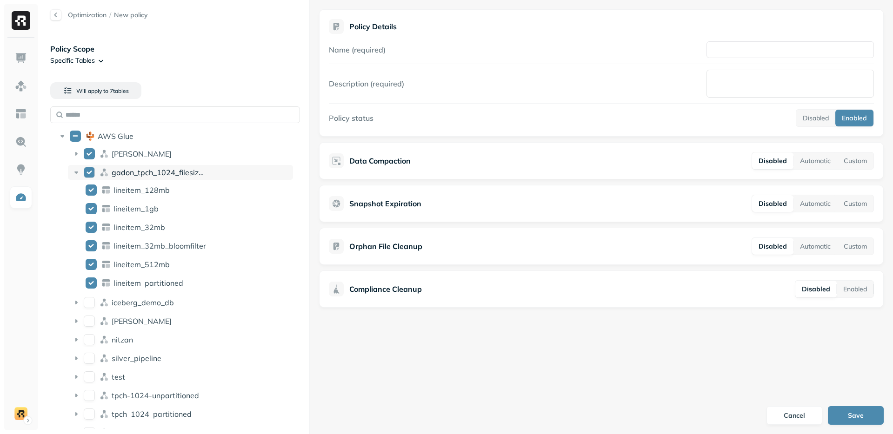
click at [78, 168] on icon at bounding box center [76, 172] width 9 height 9
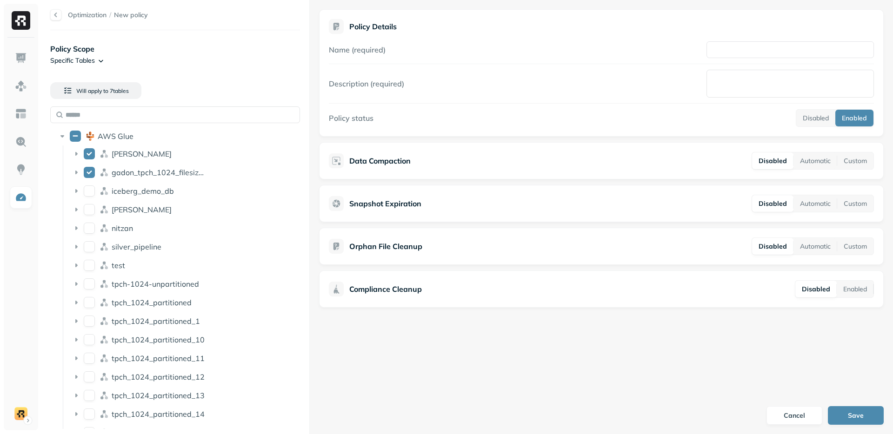
drag, startPoint x: 166, startPoint y: 92, endPoint x: 154, endPoint y: 92, distance: 12.1
click at [166, 92] on div "Will apply to 7 table s AWS Glue [PERSON_NAME] gadon_tpch_1024_filesizes_test i…" at bounding box center [175, 252] width 250 height 354
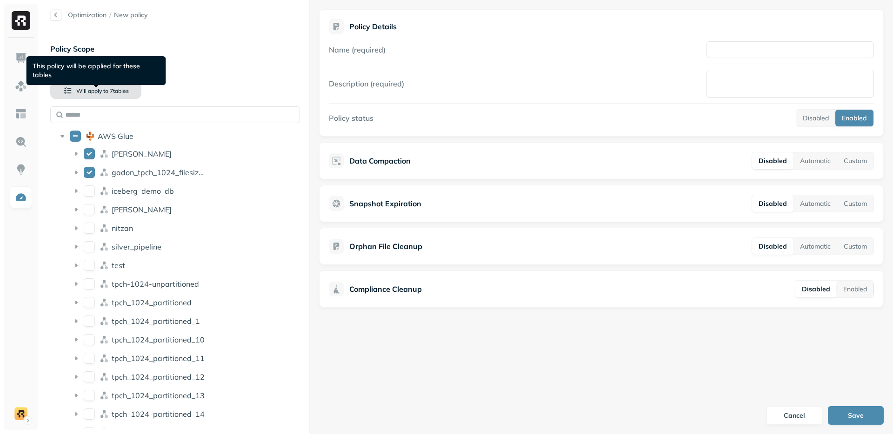
click at [110, 97] on button "Will apply to 7 table s" at bounding box center [95, 90] width 91 height 17
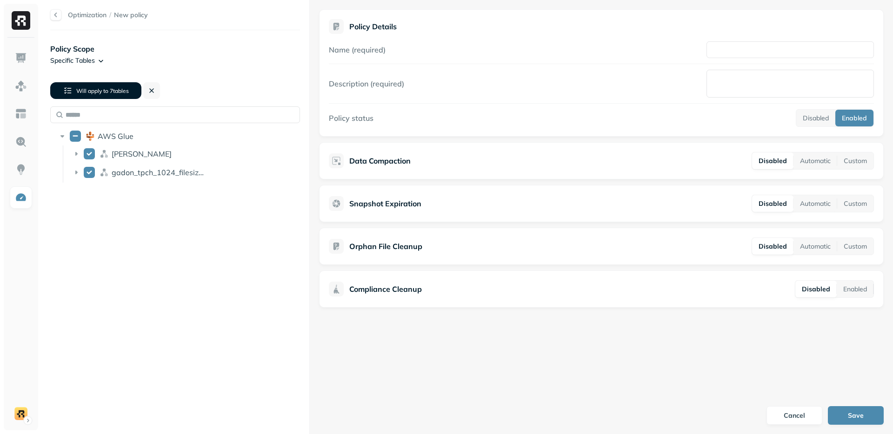
click at [110, 97] on button "Will apply to 7 table s" at bounding box center [95, 90] width 91 height 17
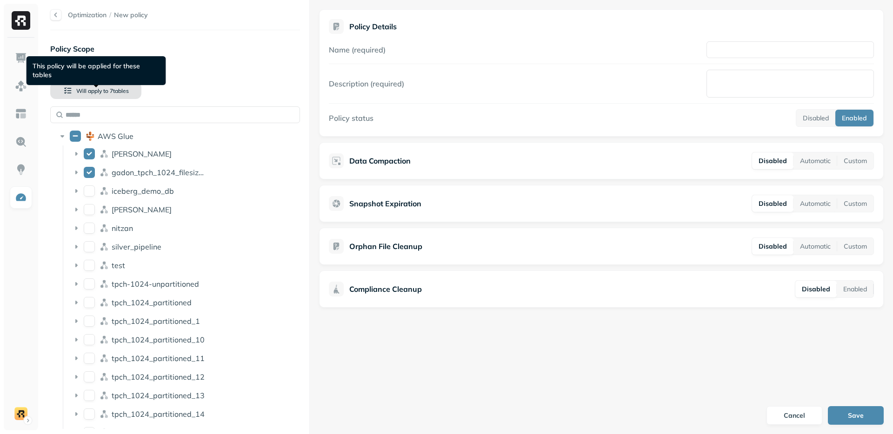
click at [107, 91] on span "Will apply to" at bounding box center [92, 90] width 32 height 7
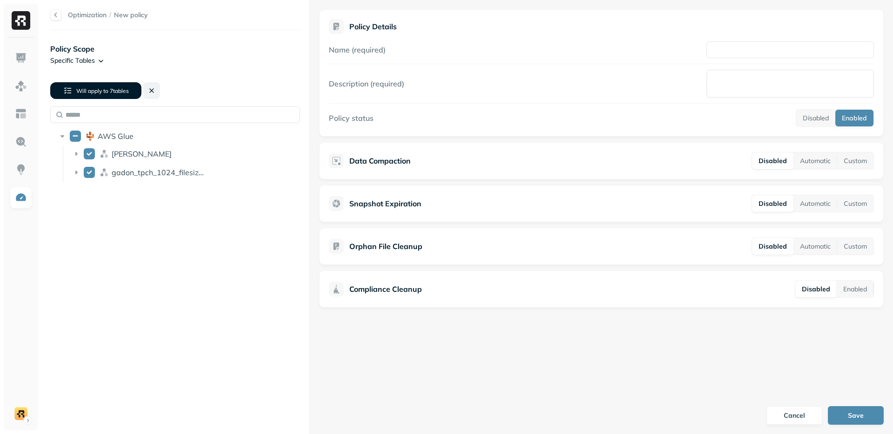
click at [159, 85] on button at bounding box center [151, 90] width 17 height 17
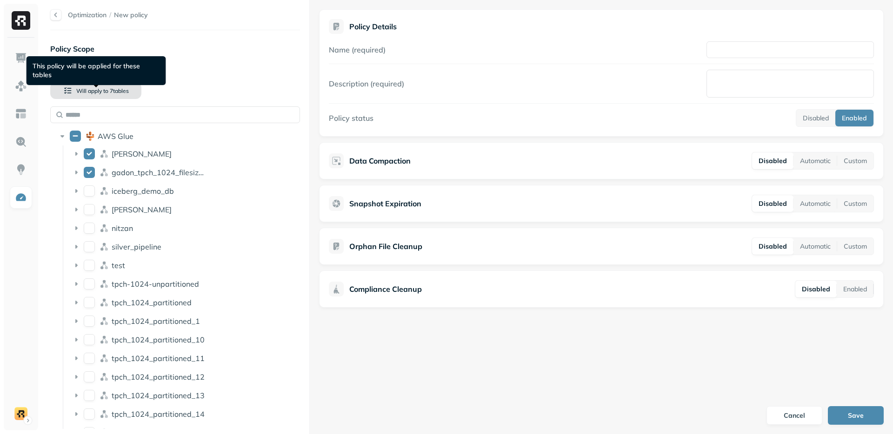
click at [93, 91] on span "Will apply to" at bounding box center [92, 90] width 32 height 7
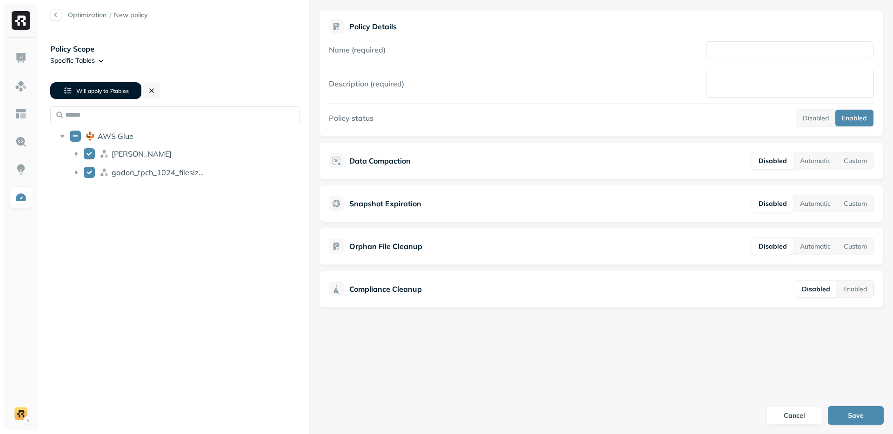
click at [102, 87] on span "Will apply to" at bounding box center [92, 90] width 32 height 7
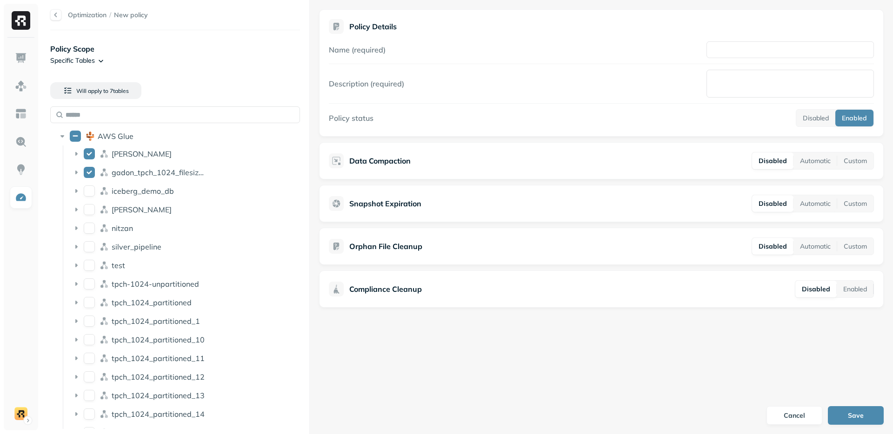
click at [241, 84] on div "Will apply to 7 table s AWS Glue [PERSON_NAME] gadon_tpch_1024_filesizes_test i…" at bounding box center [175, 252] width 250 height 354
click at [224, 84] on div "Will apply to 7 table s AWS Glue [PERSON_NAME] gadon_tpch_1024_filesizes_test i…" at bounding box center [175, 252] width 250 height 354
drag, startPoint x: 40, startPoint y: 69, endPoint x: 126, endPoint y: 76, distance: 86.7
click at [122, 85] on button "Will apply to 7 table s" at bounding box center [95, 90] width 91 height 17
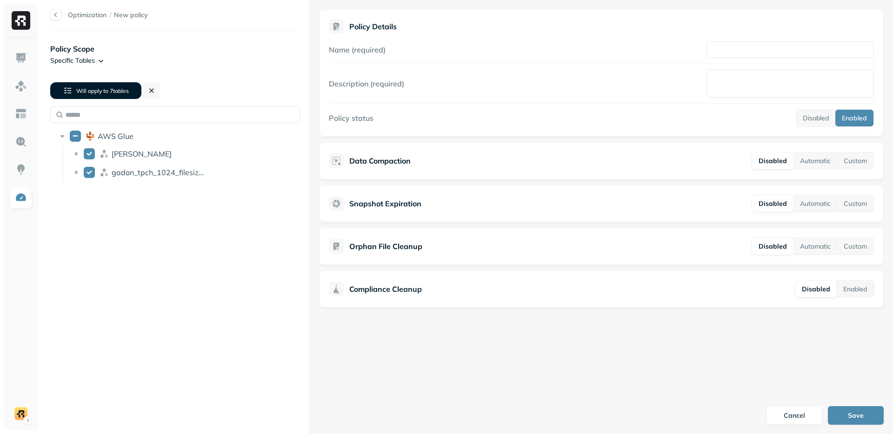
click at [119, 86] on button "Will apply to 7 table s" at bounding box center [95, 90] width 91 height 17
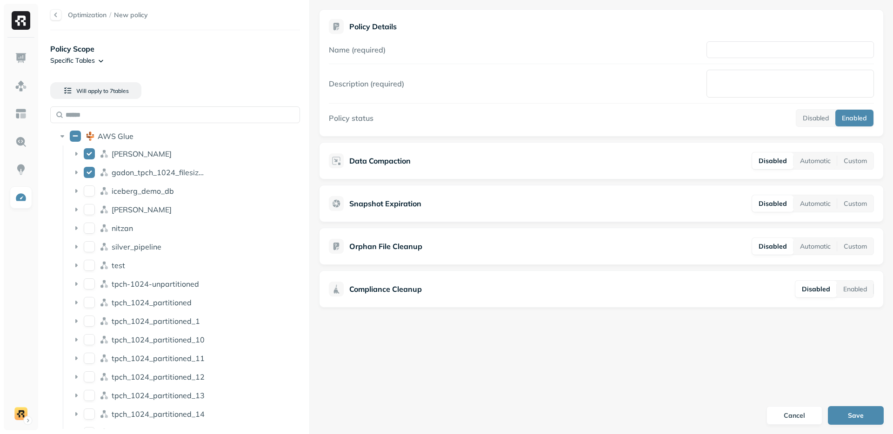
drag, startPoint x: 40, startPoint y: 68, endPoint x: 159, endPoint y: 65, distance: 118.6
click at [159, 65] on div "Policy Scope Specific Tables" at bounding box center [175, 54] width 250 height 22
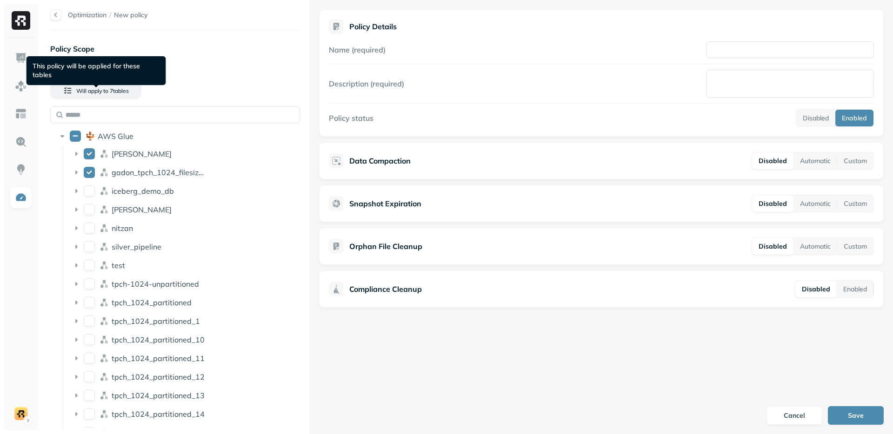
click at [52, 68] on div "This policy will be applied for these tables This policy will be applied for th…" at bounding box center [97, 70] width 140 height 29
click at [47, 68] on div "This policy will be applied for these tables This policy will be applied for th…" at bounding box center [97, 70] width 140 height 29
drag, startPoint x: 35, startPoint y: 67, endPoint x: 112, endPoint y: 67, distance: 76.3
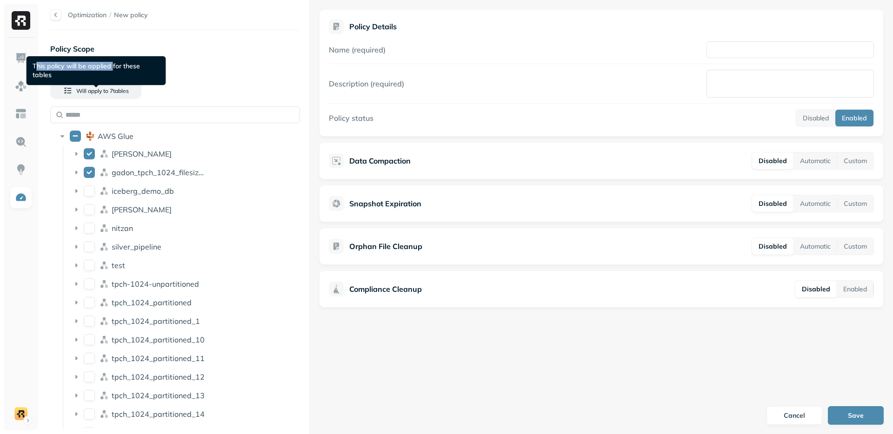
click at [112, 67] on div "This policy will be applied for these tables This policy will be applied for th…" at bounding box center [97, 70] width 140 height 29
click at [220, 40] on div "Policy Scope Specific Tables Will apply to 7 table s AWS Glue [PERSON_NAME] gad…" at bounding box center [175, 236] width 250 height 393
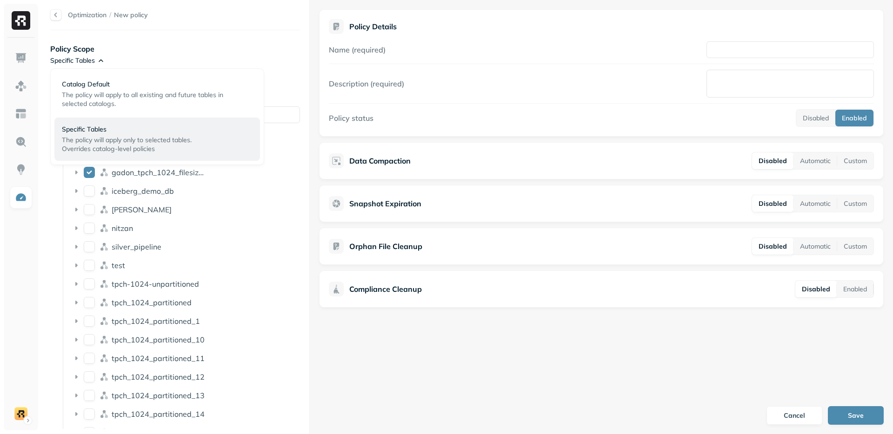
click at [67, 58] on html "Optimization / New policy Policy Scope Specific Tables Will apply to 7 table s …" at bounding box center [446, 217] width 893 height 434
click at [114, 100] on span "The policy will apply to all existing and future tables in selected catalogs." at bounding box center [142, 99] width 161 height 17
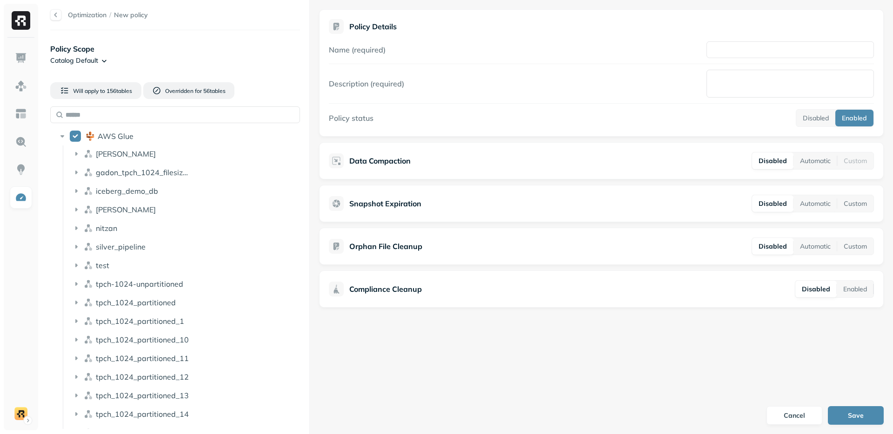
click at [185, 46] on p "Policy Scope" at bounding box center [175, 48] width 250 height 11
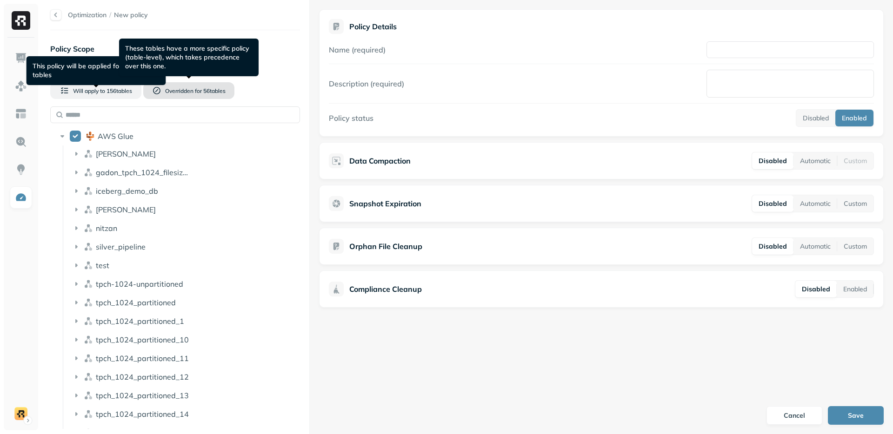
click at [208, 86] on button "Overridden for 56 table s" at bounding box center [188, 90] width 91 height 17
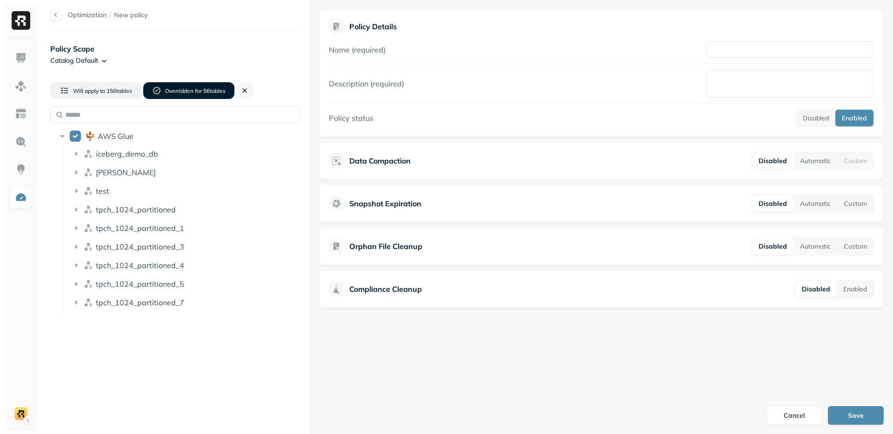
click at [189, 90] on span "Overridden for" at bounding box center [183, 90] width 37 height 7
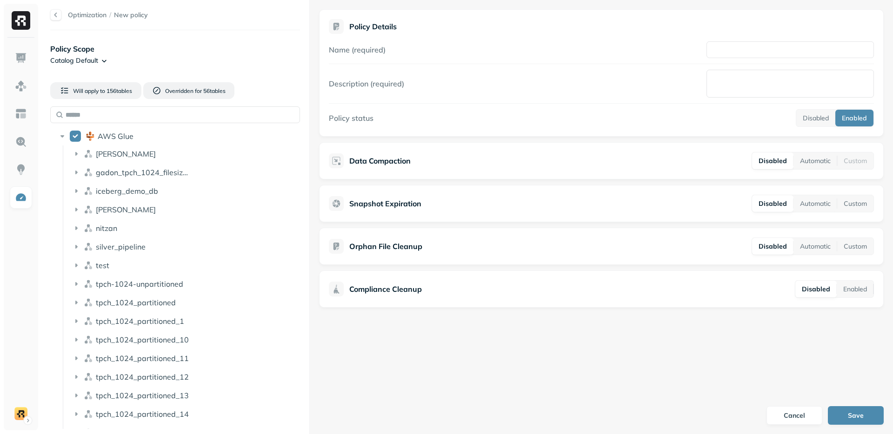
click at [196, 52] on p "Policy Scope" at bounding box center [175, 48] width 250 height 11
click at [190, 52] on p "Policy Scope" at bounding box center [175, 48] width 250 height 11
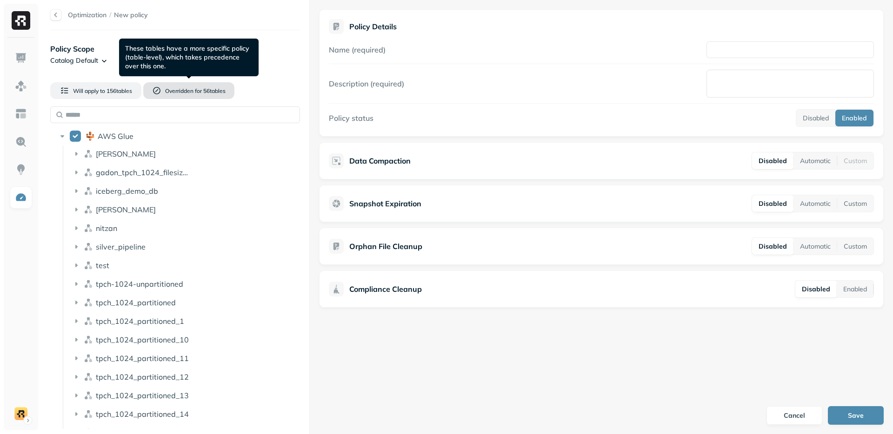
click at [177, 86] on button "Overridden for 56 table s" at bounding box center [188, 90] width 91 height 17
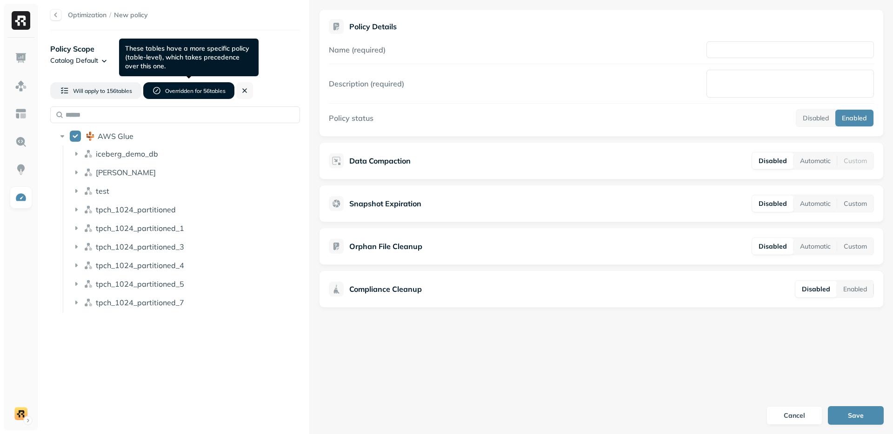
click at [187, 91] on span "Overridden for" at bounding box center [183, 90] width 37 height 7
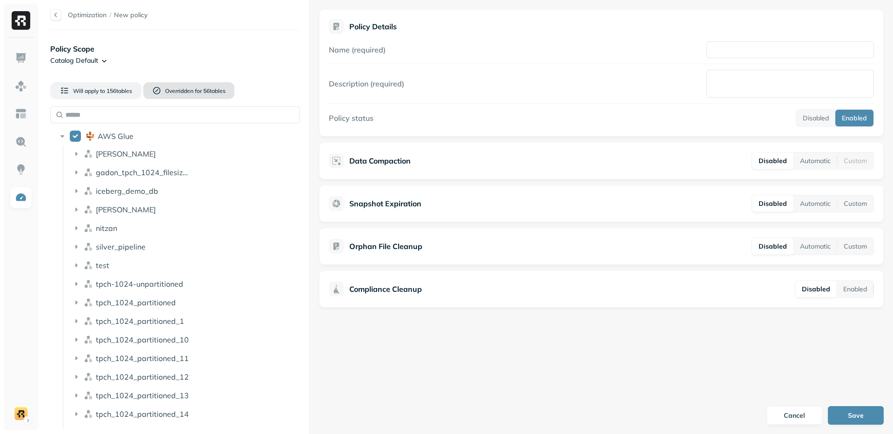
click at [185, 93] on span "Overridden for" at bounding box center [183, 90] width 37 height 7
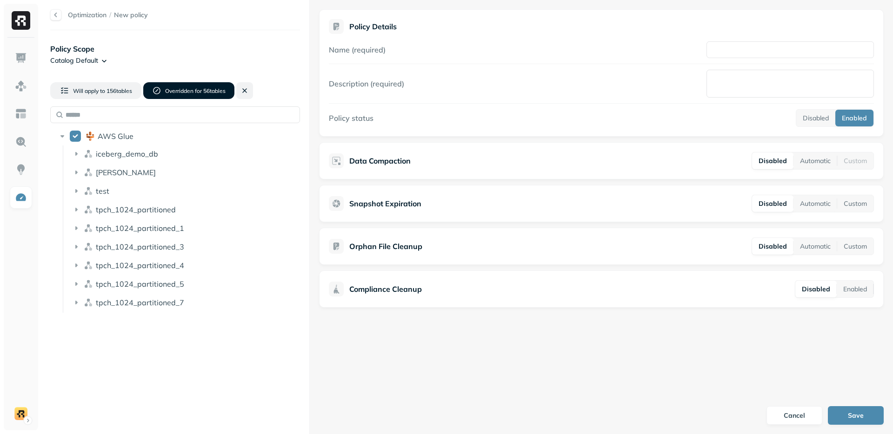
click at [239, 89] on button at bounding box center [244, 90] width 17 height 17
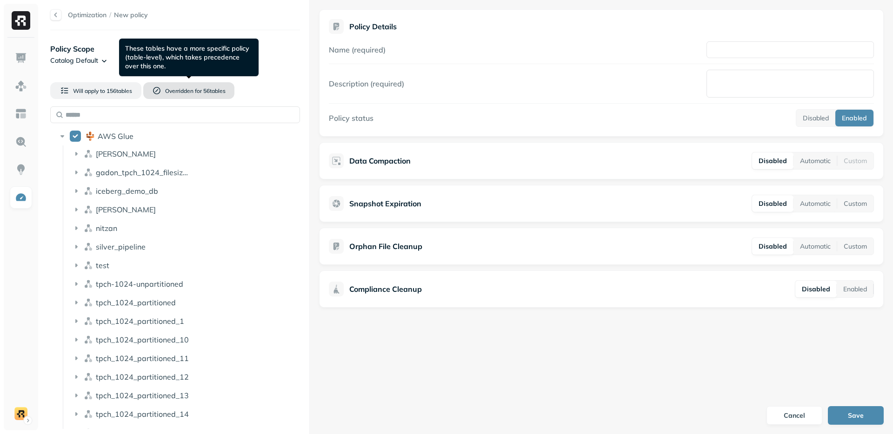
click at [195, 91] on span "Overridden for" at bounding box center [183, 90] width 37 height 7
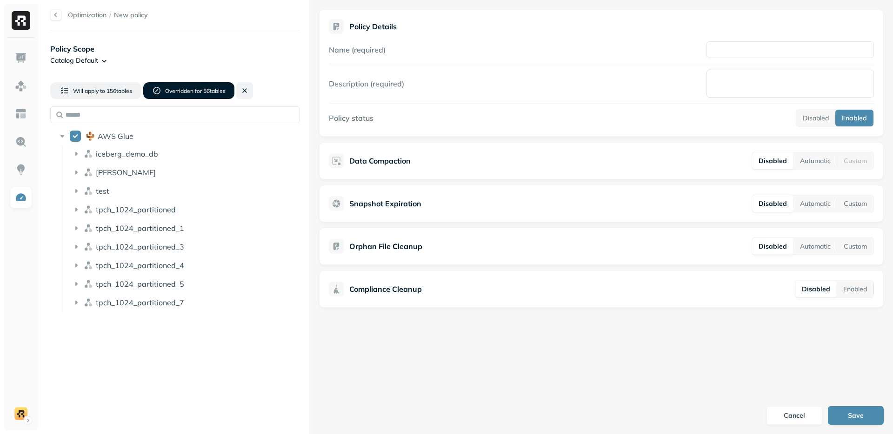
click at [246, 88] on button at bounding box center [244, 90] width 17 height 17
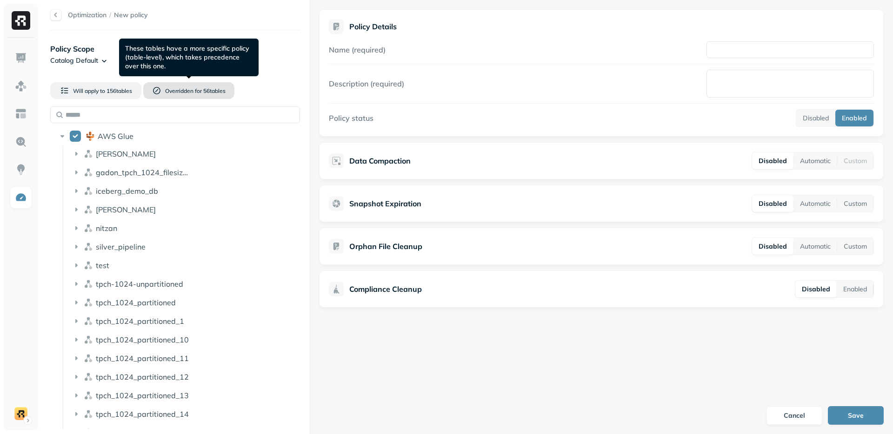
click at [176, 90] on span "Overridden for" at bounding box center [183, 90] width 37 height 7
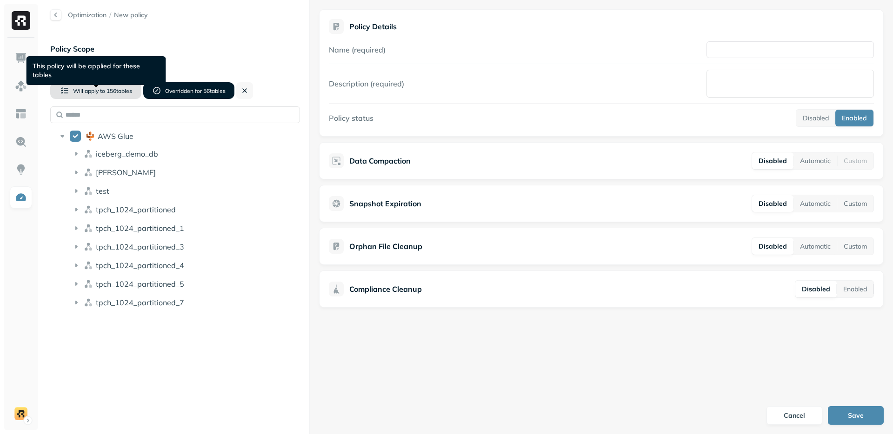
click at [112, 91] on span "156 table s" at bounding box center [118, 90] width 27 height 7
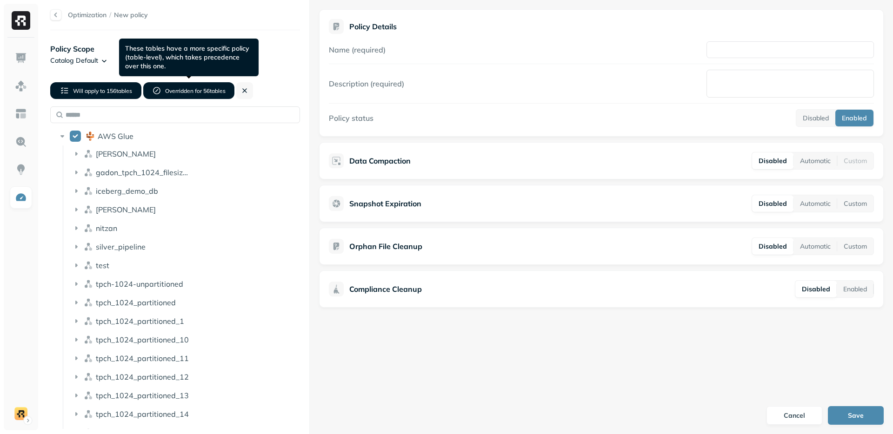
click at [117, 90] on span "156 table s" at bounding box center [118, 90] width 27 height 7
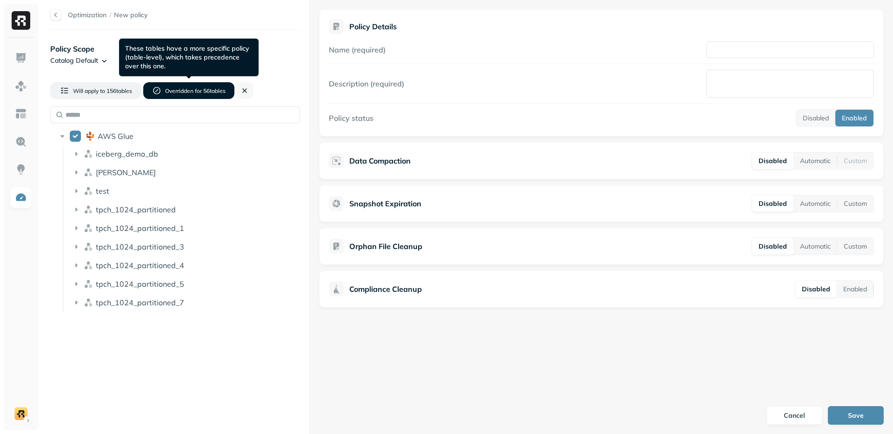
click at [225, 88] on span "56 table s" at bounding box center [214, 90] width 24 height 7
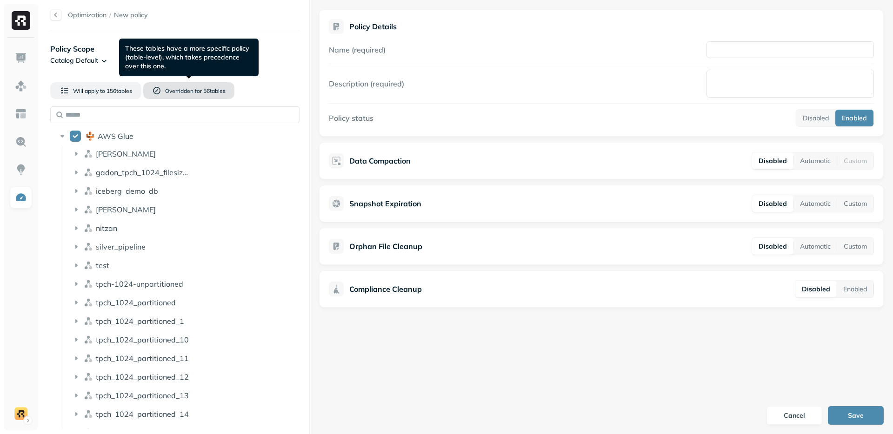
click at [183, 90] on span "Overridden for" at bounding box center [183, 90] width 37 height 7
click at [120, 92] on span "156 table s" at bounding box center [118, 90] width 27 height 7
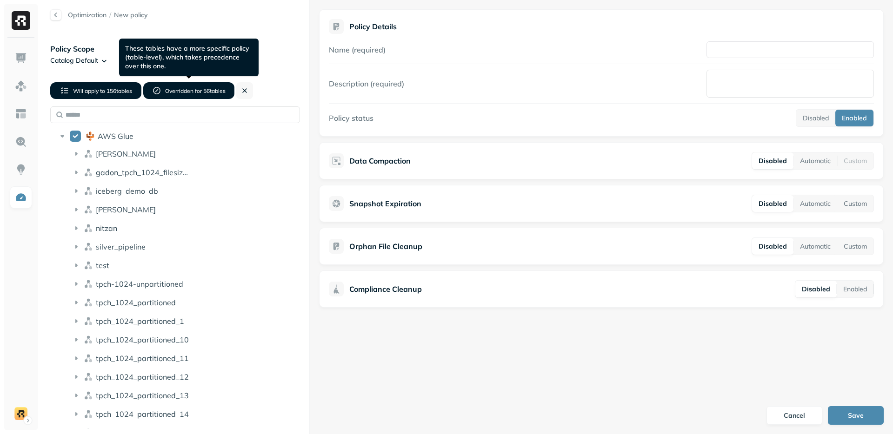
click at [208, 94] on button "Overridden for 56 table s" at bounding box center [188, 90] width 91 height 17
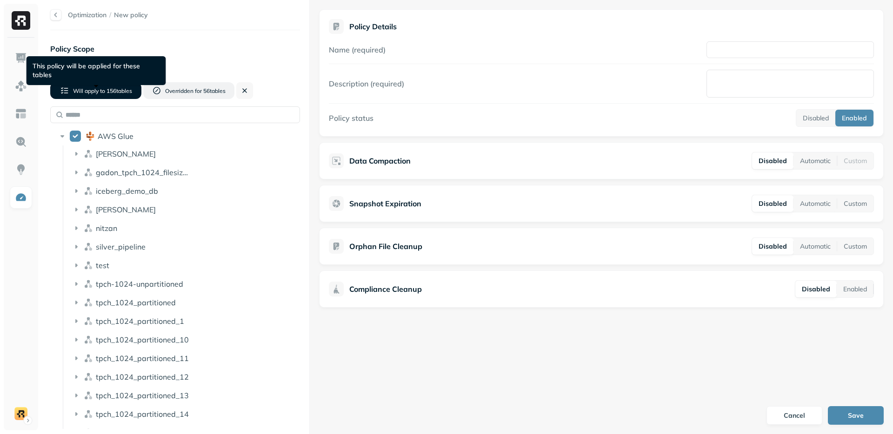
drag, startPoint x: 106, startPoint y: 92, endPoint x: 135, endPoint y: 86, distance: 29.7
click at [106, 92] on span "156 table s" at bounding box center [118, 90] width 27 height 7
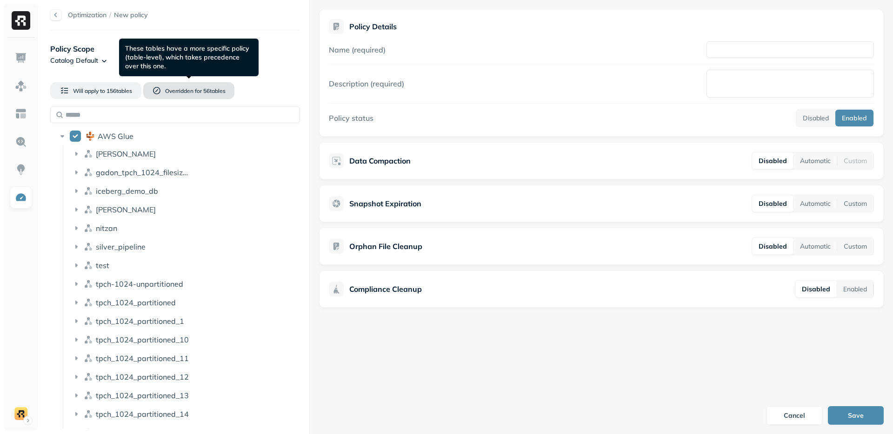
click at [202, 87] on span "56 table s" at bounding box center [214, 90] width 24 height 7
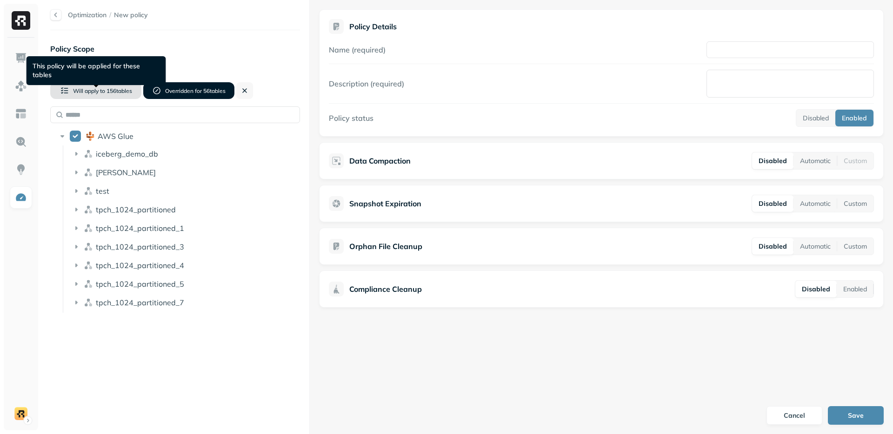
click at [113, 87] on span "156 table s" at bounding box center [118, 90] width 27 height 7
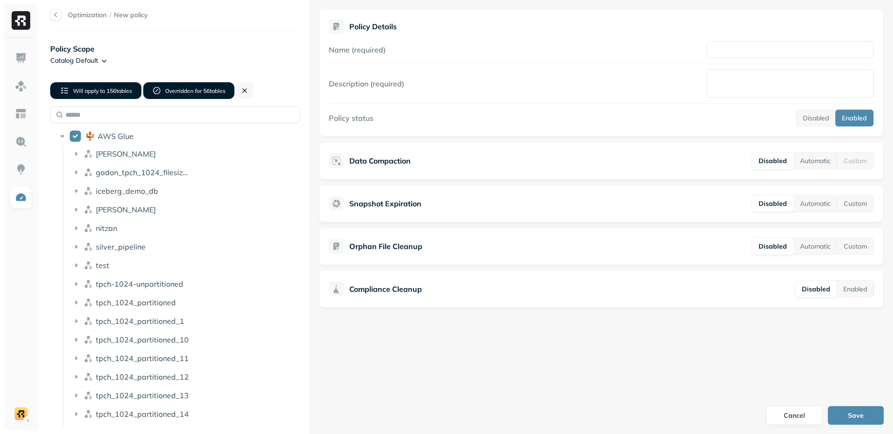
click at [116, 88] on span "156 table s" at bounding box center [118, 90] width 27 height 7
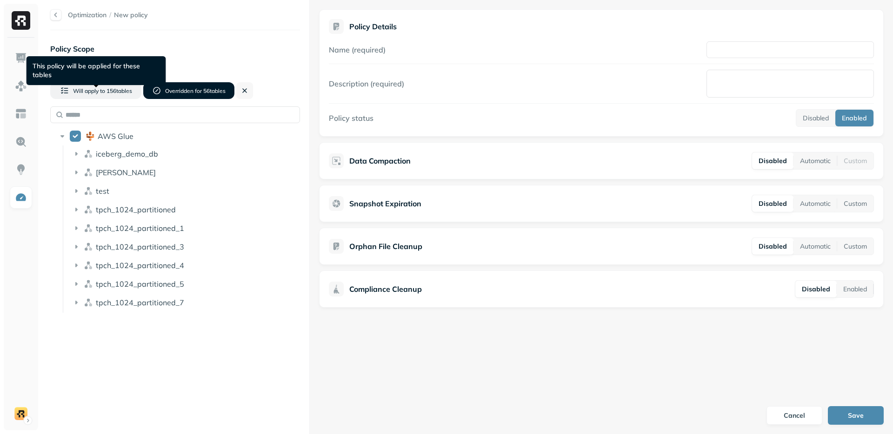
click at [65, 70] on div "This policy will be applied for these tables This policy will be applied for th…" at bounding box center [97, 70] width 140 height 29
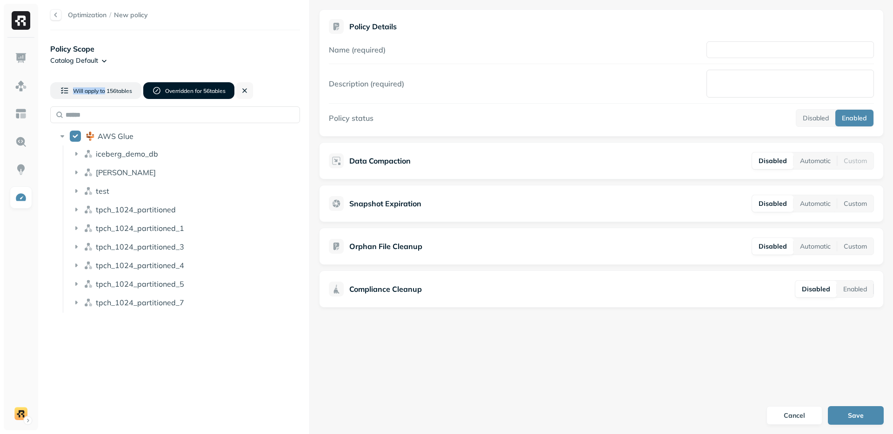
click at [65, 70] on div "Policy Scope Catalog Default Will apply to 156 table s Overridden for 56 table …" at bounding box center [175, 233] width 250 height 386
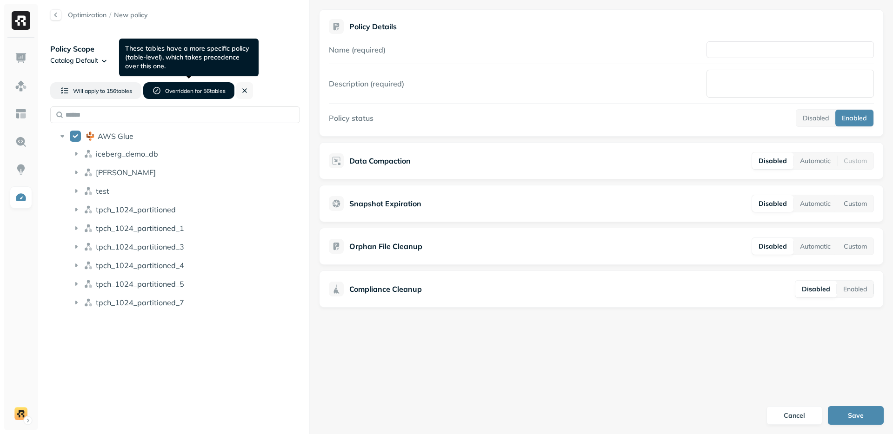
click at [168, 59] on div "These tables have a more specific policy (table-level), which takes precedence …" at bounding box center [189, 58] width 140 height 38
click at [130, 50] on div "These tables have a more specific policy (table-level), which takes precedence …" at bounding box center [189, 58] width 140 height 38
drag, startPoint x: 141, startPoint y: 47, endPoint x: 150, endPoint y: 67, distance: 21.9
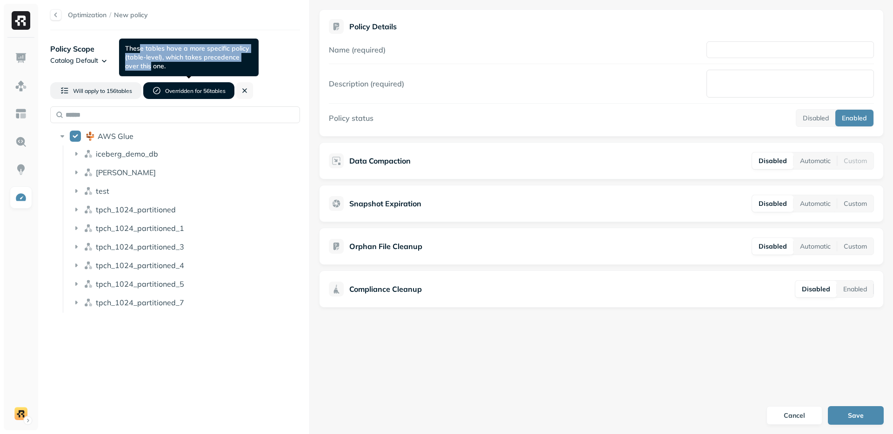
click at [150, 67] on div "These tables have a more specific policy (table-level), which takes precedence …" at bounding box center [189, 58] width 140 height 38
drag, startPoint x: 148, startPoint y: 67, endPoint x: 145, endPoint y: 52, distance: 15.2
click at [145, 52] on div "These tables have a more specific policy (table-level), which takes precedence …" at bounding box center [189, 58] width 140 height 38
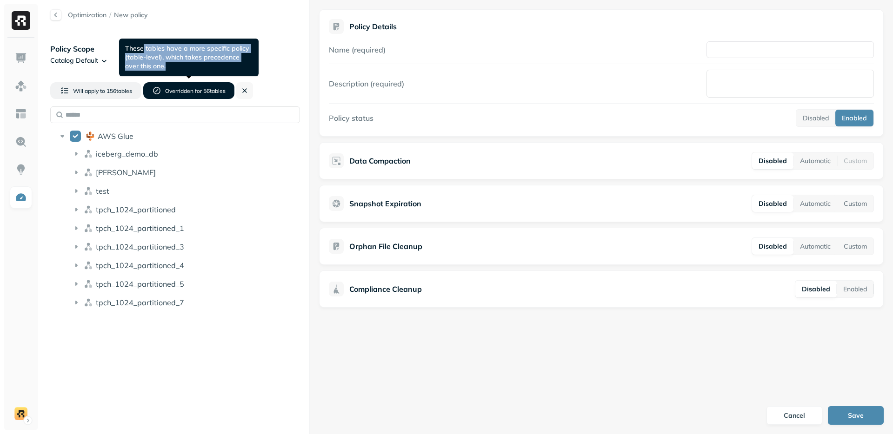
drag, startPoint x: 143, startPoint y: 51, endPoint x: 153, endPoint y: 72, distance: 22.7
click at [153, 72] on div "These tables have a more specific policy (table-level), which takes precedence …" at bounding box center [189, 58] width 140 height 38
drag, startPoint x: 153, startPoint y: 72, endPoint x: 281, endPoint y: 59, distance: 129.4
click at [153, 72] on div "These tables have a more specific policy (table-level), which takes precedence …" at bounding box center [189, 58] width 140 height 38
click at [288, 59] on div "Policy Scope Catalog Default" at bounding box center [175, 54] width 250 height 22
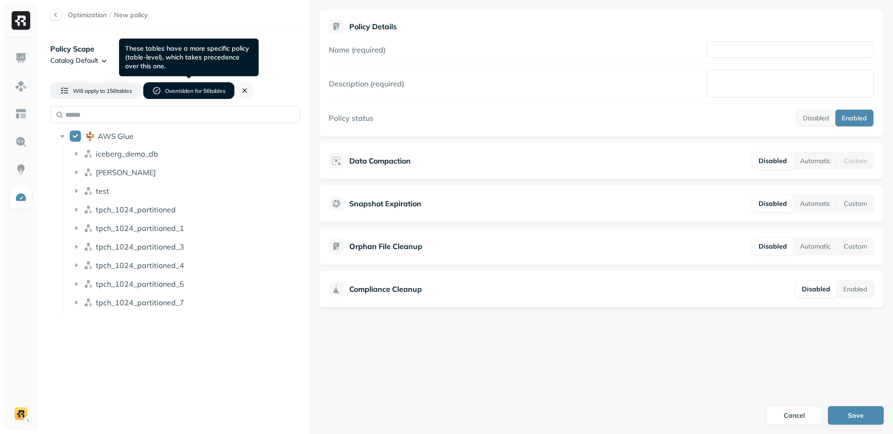
click at [190, 90] on span "Overridden for" at bounding box center [183, 90] width 37 height 7
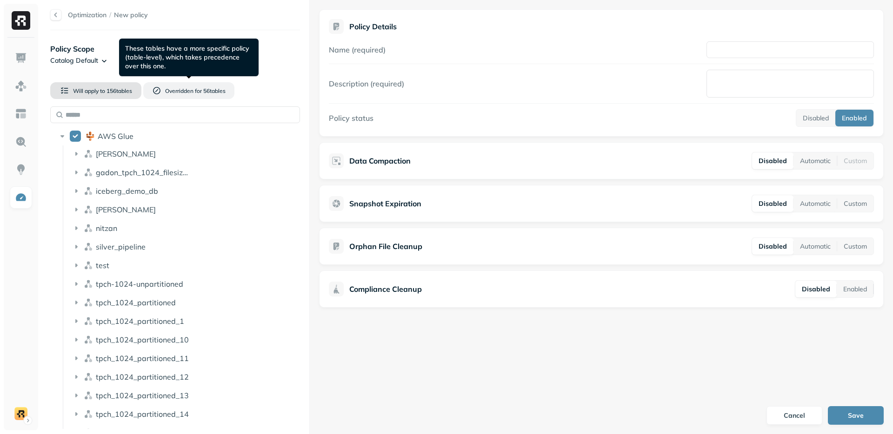
click at [114, 86] on button "Will apply to 156 table s" at bounding box center [95, 90] width 91 height 17
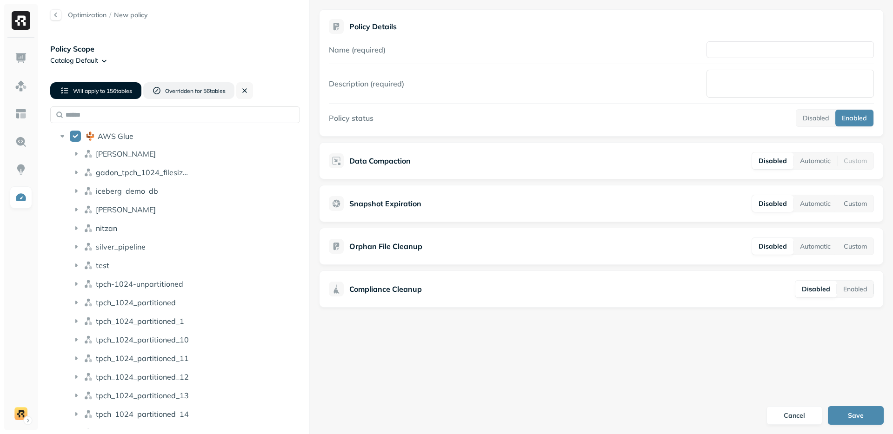
click at [114, 87] on span "156 table s" at bounding box center [118, 90] width 27 height 7
click at [268, 88] on div "Will apply to 156 table s Overridden for 56 table s AWS Glue [PERSON_NAME] gado…" at bounding box center [175, 252] width 250 height 354
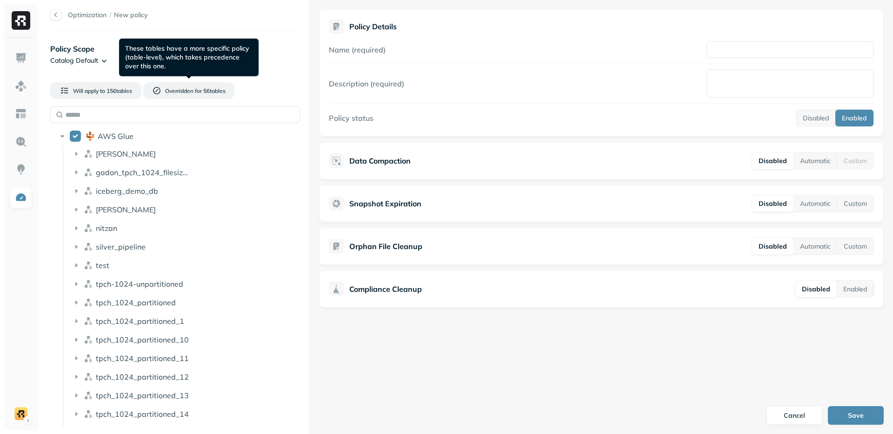
click at [119, 65] on div "These tables have a more specific policy (table-level), which takes precedence …" at bounding box center [189, 58] width 140 height 38
click at [136, 47] on div "These tables have a more specific policy (table-level), which takes precedence …" at bounding box center [189, 58] width 140 height 38
click at [97, 42] on div "Policy Scope Catalog Default Will apply to 156 table s Overridden for 56 table …" at bounding box center [175, 236] width 250 height 393
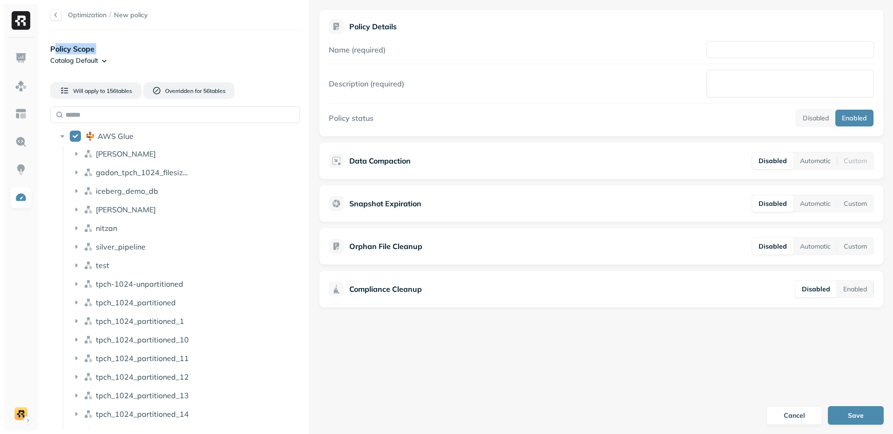
drag, startPoint x: 53, startPoint y: 43, endPoint x: 174, endPoint y: 54, distance: 121.4
click at [175, 54] on div "Policy Scope Catalog Default" at bounding box center [175, 54] width 250 height 22
click at [174, 54] on div "Policy Scope Catalog Default" at bounding box center [175, 54] width 250 height 22
click at [174, 54] on p "Policy Scope" at bounding box center [175, 48] width 250 height 11
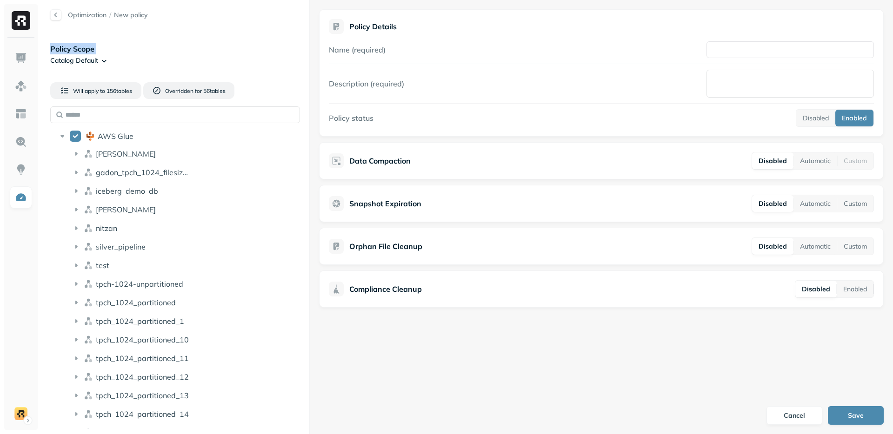
click at [120, 45] on p "Policy Scope" at bounding box center [175, 48] width 250 height 11
click at [92, 46] on p "Policy Scope" at bounding box center [175, 48] width 250 height 11
drag, startPoint x: 86, startPoint y: 47, endPoint x: 55, endPoint y: 48, distance: 30.7
click at [55, 48] on p "Policy Scope" at bounding box center [175, 48] width 250 height 11
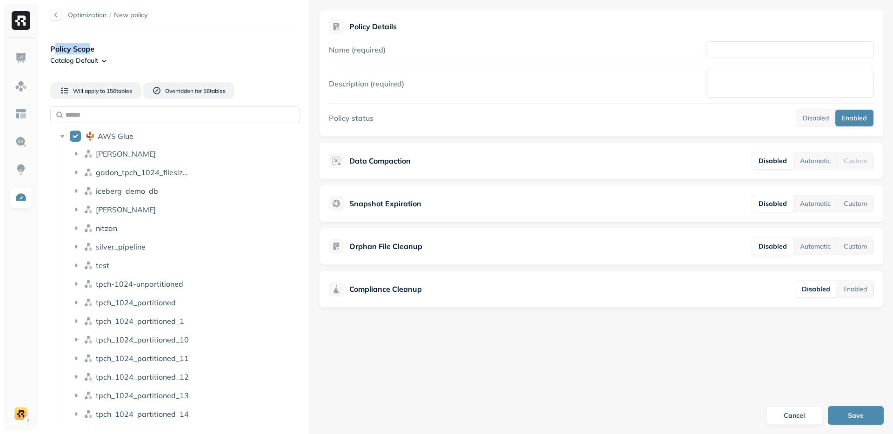
drag, startPoint x: 60, startPoint y: 49, endPoint x: 88, endPoint y: 49, distance: 28.8
click at [88, 49] on p "Policy Scope" at bounding box center [175, 48] width 250 height 11
drag, startPoint x: 89, startPoint y: 47, endPoint x: 53, endPoint y: 52, distance: 36.6
click at [53, 52] on p "Policy Scope" at bounding box center [175, 48] width 250 height 11
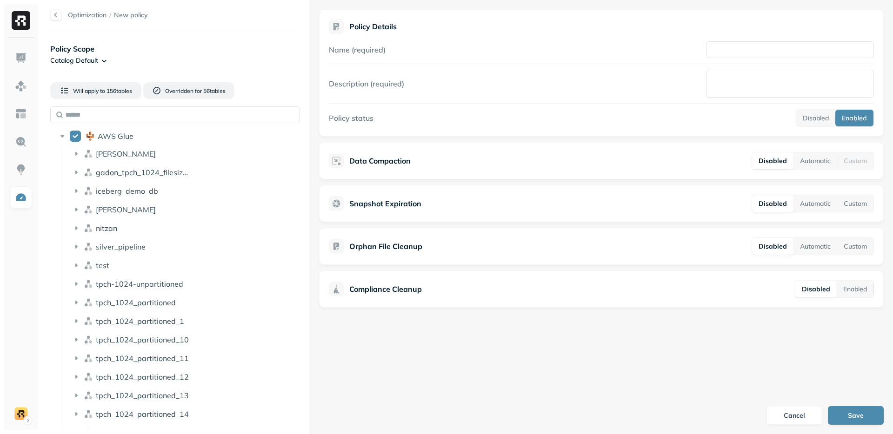
click at [53, 51] on p "Policy Scope" at bounding box center [175, 48] width 250 height 11
drag, startPoint x: 56, startPoint y: 49, endPoint x: 89, endPoint y: 49, distance: 33.0
click at [89, 49] on p "Policy Scope" at bounding box center [175, 48] width 250 height 11
drag, startPoint x: 89, startPoint y: 49, endPoint x: 124, endPoint y: 46, distance: 35.0
click at [89, 49] on p "Policy Scope" at bounding box center [175, 48] width 250 height 11
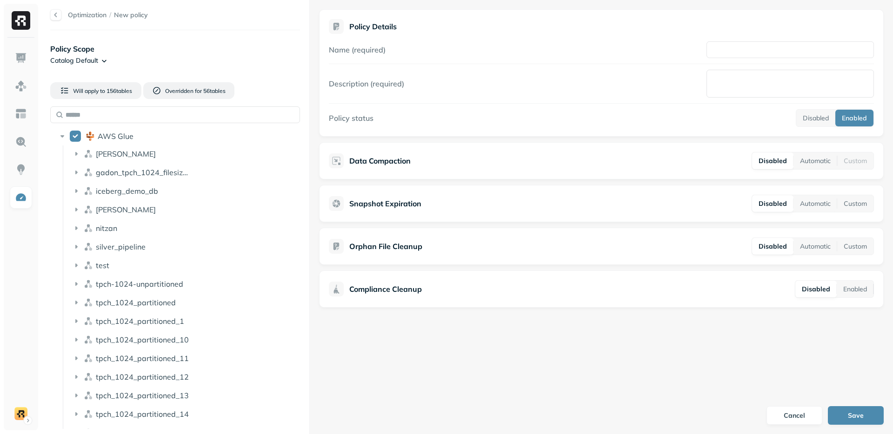
click at [124, 46] on p "Policy Scope" at bounding box center [175, 48] width 250 height 11
click at [76, 138] on button "AWS Glue" at bounding box center [75, 136] width 11 height 11
click at [64, 137] on icon at bounding box center [62, 136] width 9 height 9
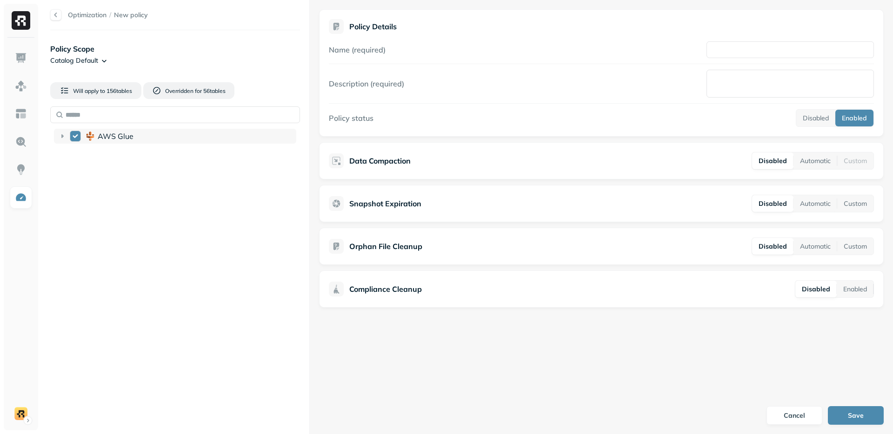
click at [63, 137] on icon at bounding box center [62, 136] width 9 height 9
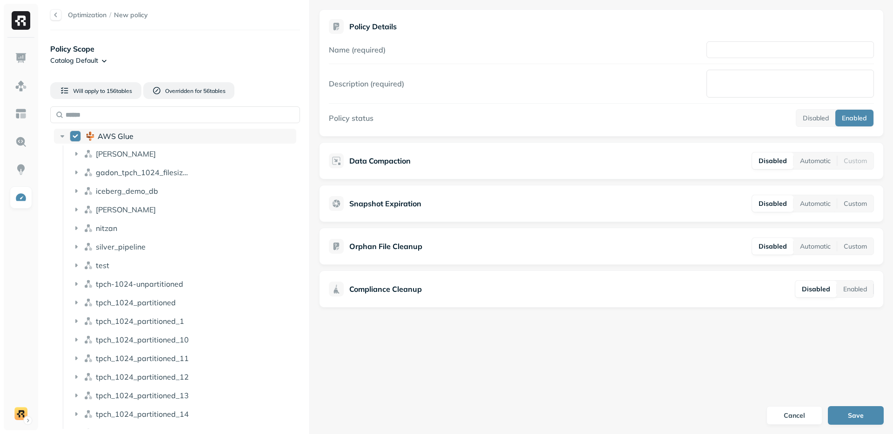
click at [70, 135] on button "AWS Glue" at bounding box center [75, 136] width 11 height 11
click at [72, 135] on button "AWS Glue" at bounding box center [75, 136] width 11 height 11
click at [91, 58] on html "Optimization / New policy Policy Scope Catalog Default Will apply to 156 table …" at bounding box center [446, 217] width 893 height 434
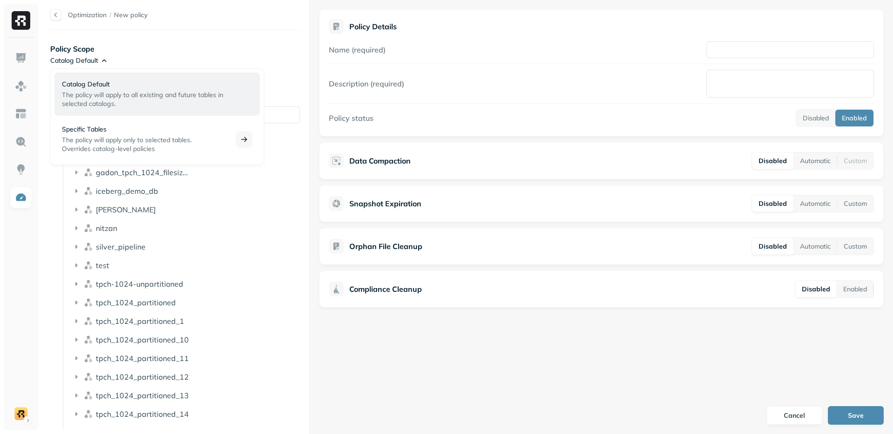
click at [94, 125] on p "Specific Tables" at bounding box center [143, 129] width 163 height 9
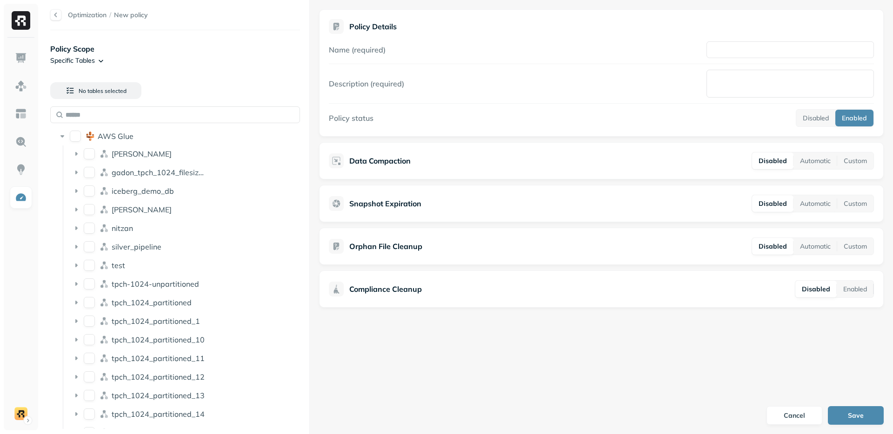
click at [157, 64] on div "Policy Scope Specific Tables" at bounding box center [175, 54] width 250 height 22
click at [64, 138] on icon at bounding box center [62, 136] width 9 height 9
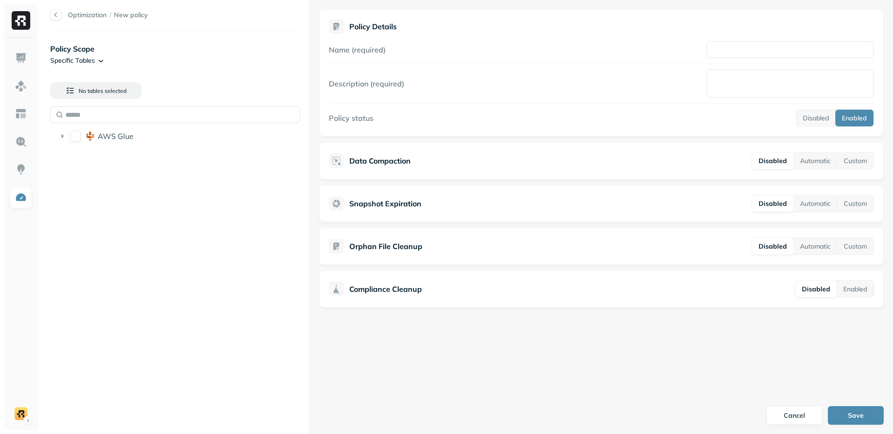
click at [57, 127] on div "AWS Glue" at bounding box center [175, 127] width 250 height 43
click at [61, 140] on icon at bounding box center [62, 136] width 9 height 9
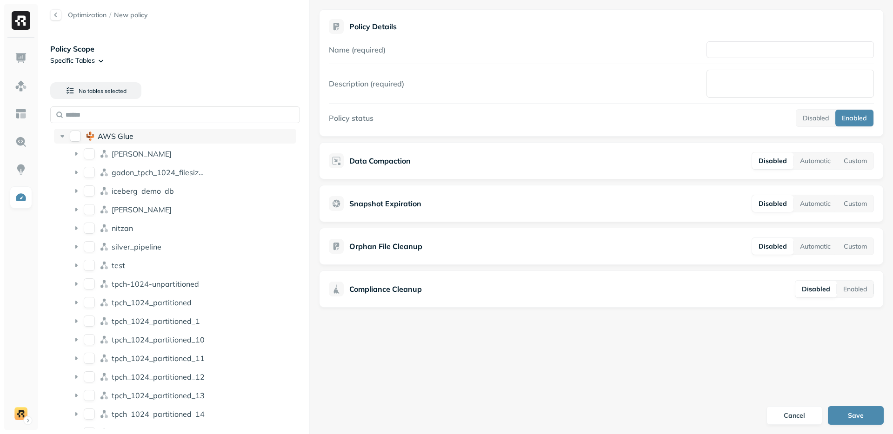
click at [62, 136] on icon at bounding box center [62, 136] width 4 height 2
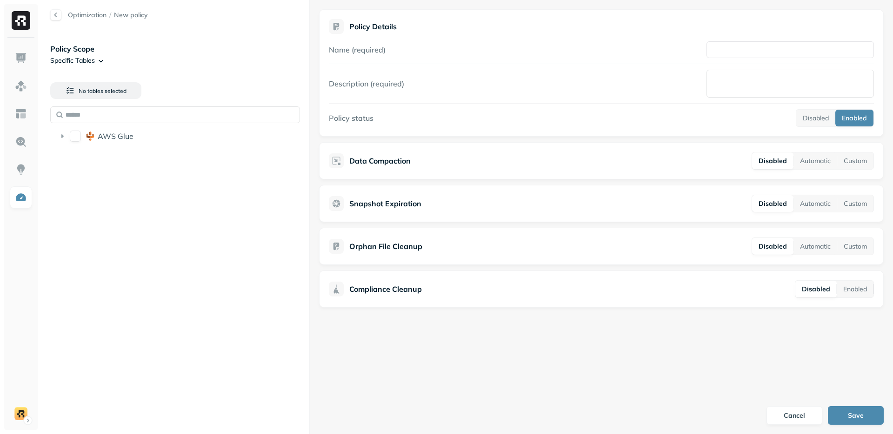
click at [181, 86] on div "No tables selected AWS Glue" at bounding box center [175, 112] width 250 height 74
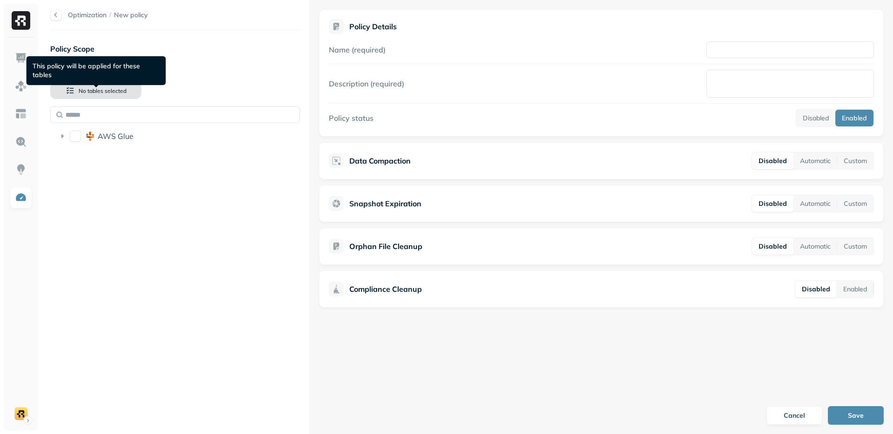
click at [98, 89] on span "No tables selected" at bounding box center [103, 90] width 48 height 7
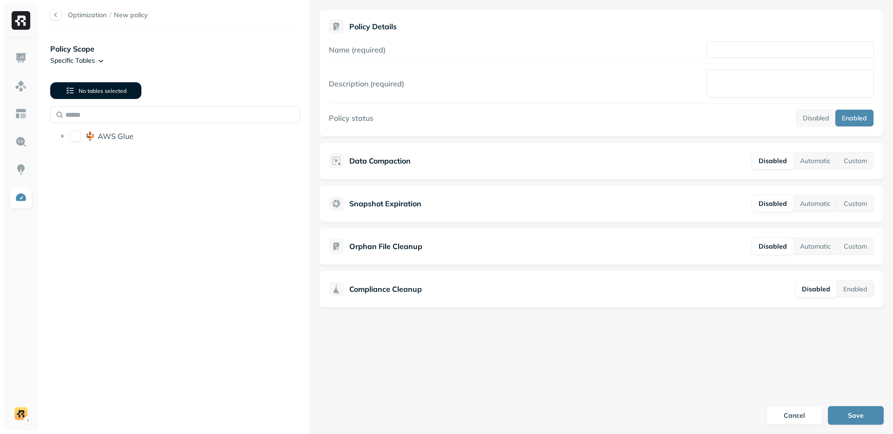
click at [92, 93] on span "No tables selected" at bounding box center [103, 90] width 48 height 7
click at [102, 61] on html "Optimization / New policy Policy Scope Specific Tables No tables selected AWS G…" at bounding box center [446, 217] width 893 height 434
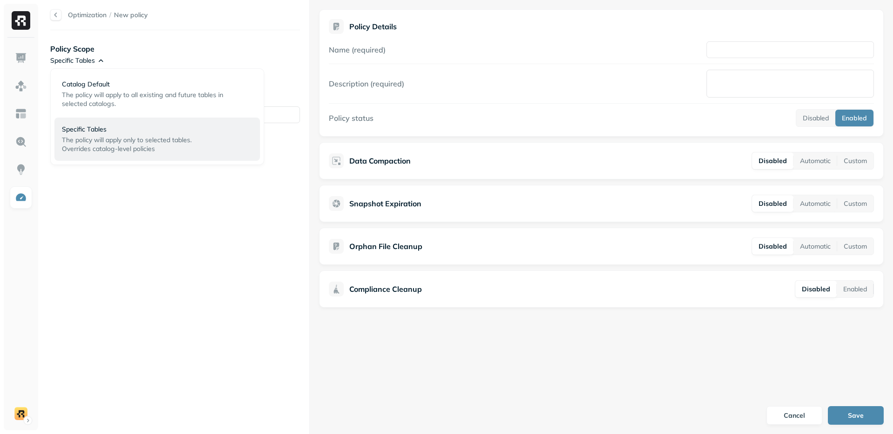
click at [102, 61] on html "Optimization / New policy Policy Scope Specific Tables No tables selected AWS G…" at bounding box center [446, 217] width 893 height 434
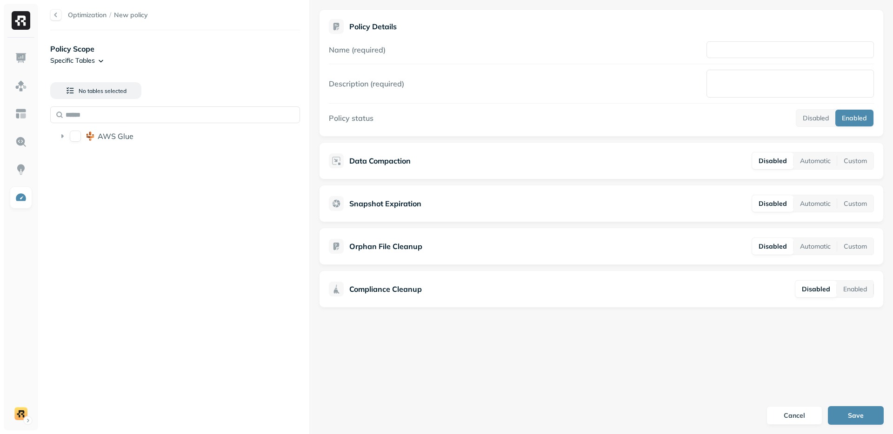
click at [85, 102] on div "No tables selected" at bounding box center [103, 91] width 107 height 32
click at [84, 98] on button "No tables selected" at bounding box center [95, 90] width 91 height 17
click at [83, 92] on span "No tables selected" at bounding box center [103, 90] width 48 height 7
click at [140, 49] on p "Policy Scope" at bounding box center [175, 48] width 250 height 11
click at [220, 224] on div "Policy Scope Specific Tables No tables selected AWS Glue" at bounding box center [175, 233] width 250 height 386
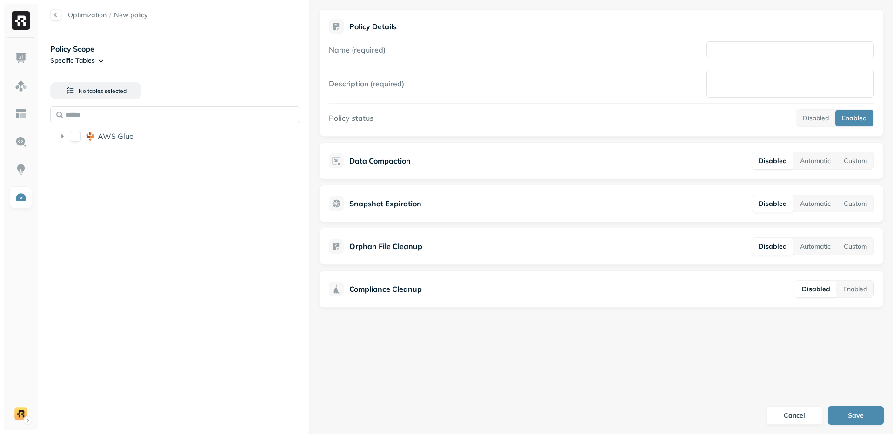
click at [179, 235] on div "Policy Scope Specific Tables No tables selected AWS Glue" at bounding box center [175, 233] width 250 height 386
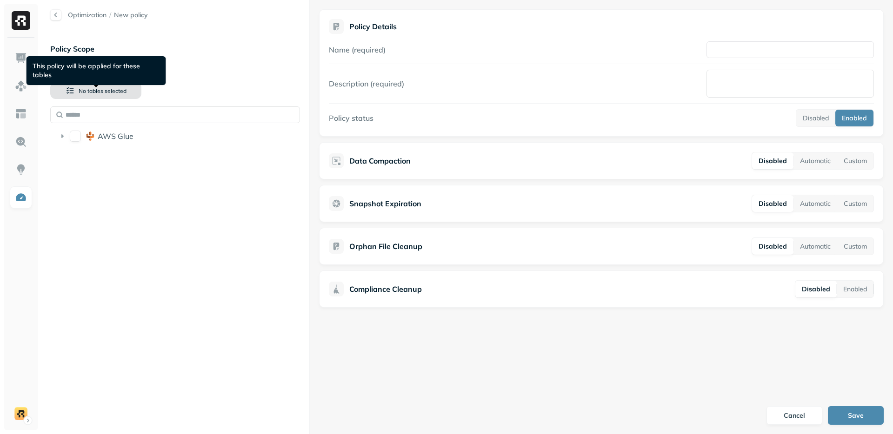
click at [76, 94] on button "No tables selected" at bounding box center [95, 90] width 91 height 17
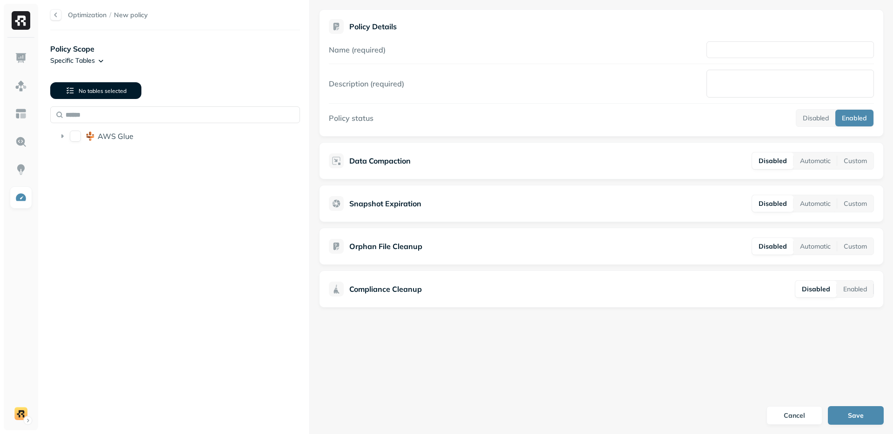
click at [76, 94] on button "No tables selected" at bounding box center [95, 90] width 91 height 17
click at [160, 247] on div "Policy Scope Specific Tables No tables selected AWS Glue" at bounding box center [175, 233] width 250 height 386
